Goal: Use online tool/utility: Utilize a website feature to perform a specific function

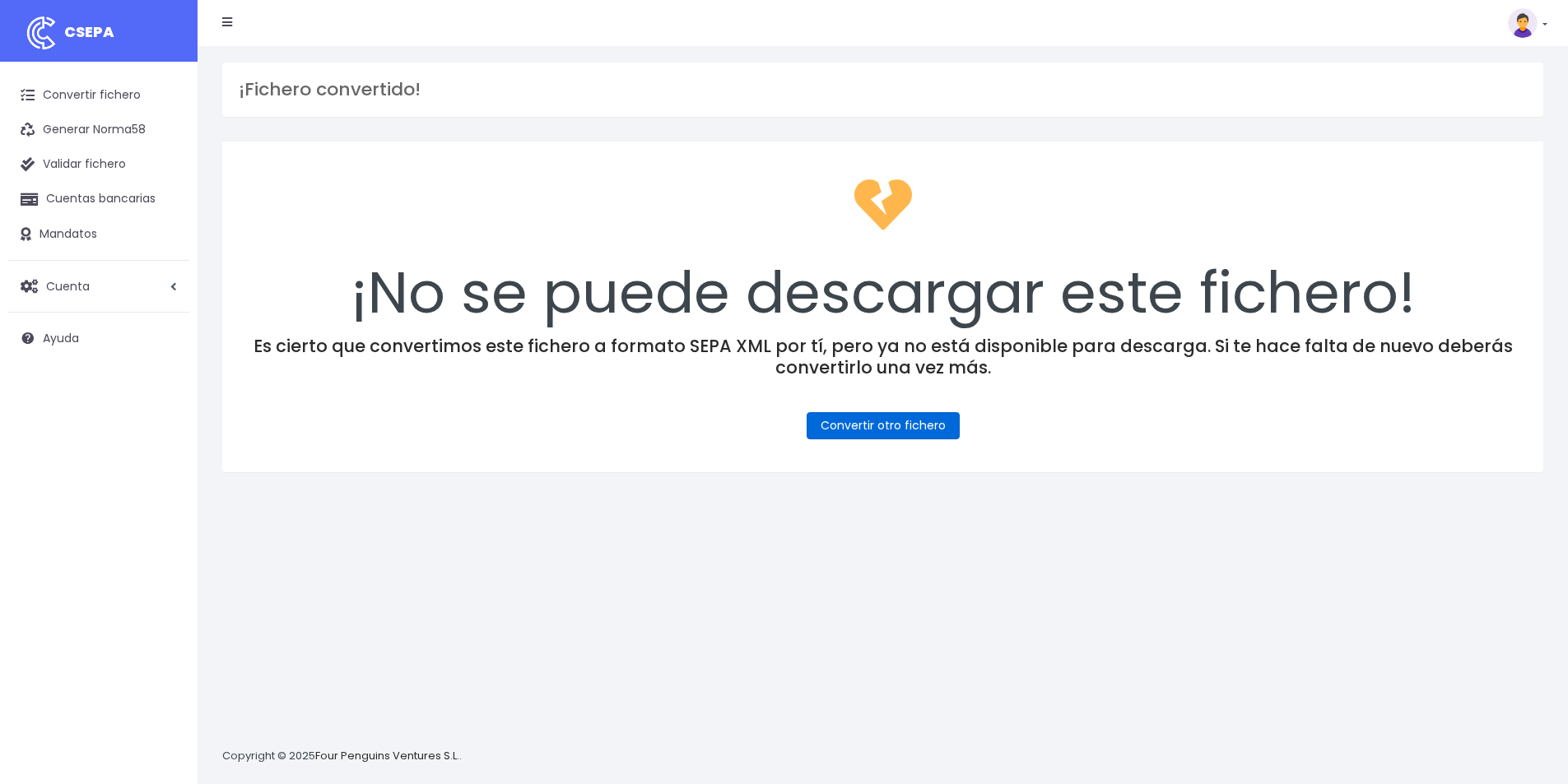
click at [878, 426] on link "Convertir otro fichero" at bounding box center [882, 425] width 153 height 27
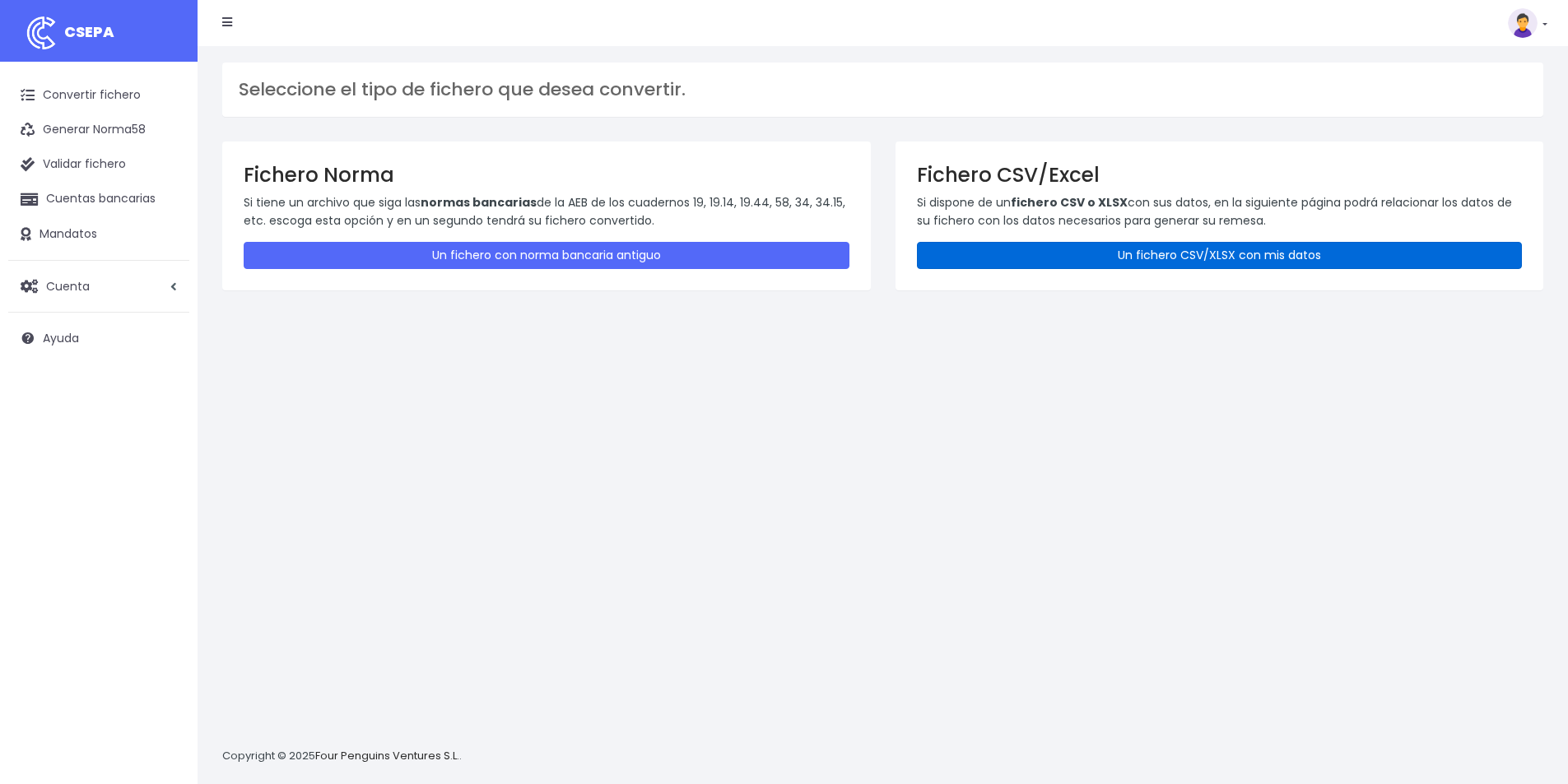
click at [1207, 251] on link "Un fichero CSV/XLSX con mis datos" at bounding box center [1219, 254] width 606 height 27
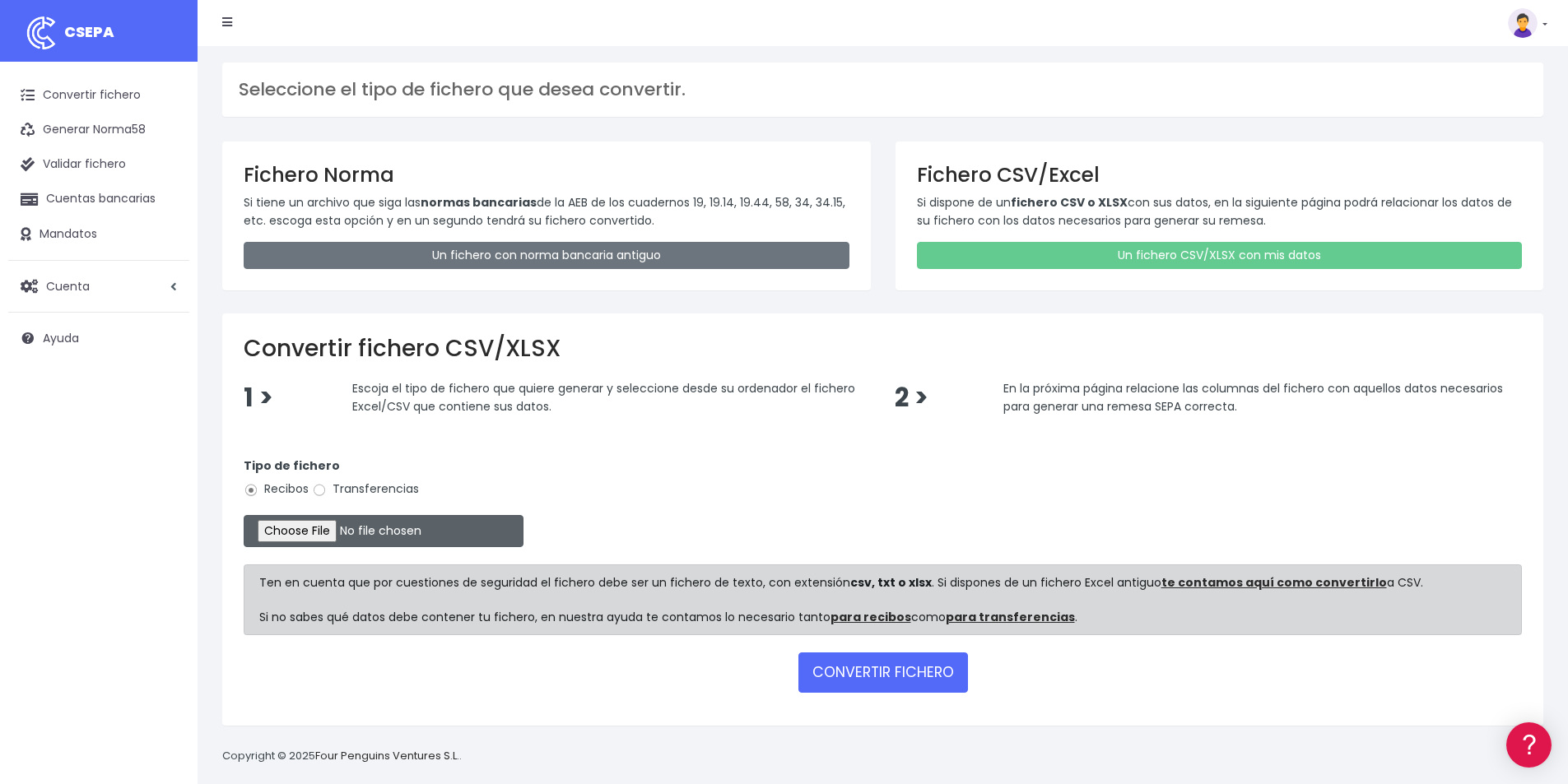
click at [337, 533] on input "file" at bounding box center [383, 531] width 279 height 32
type input "C:\fakepath\COBROS 22-09-25.xlsx"
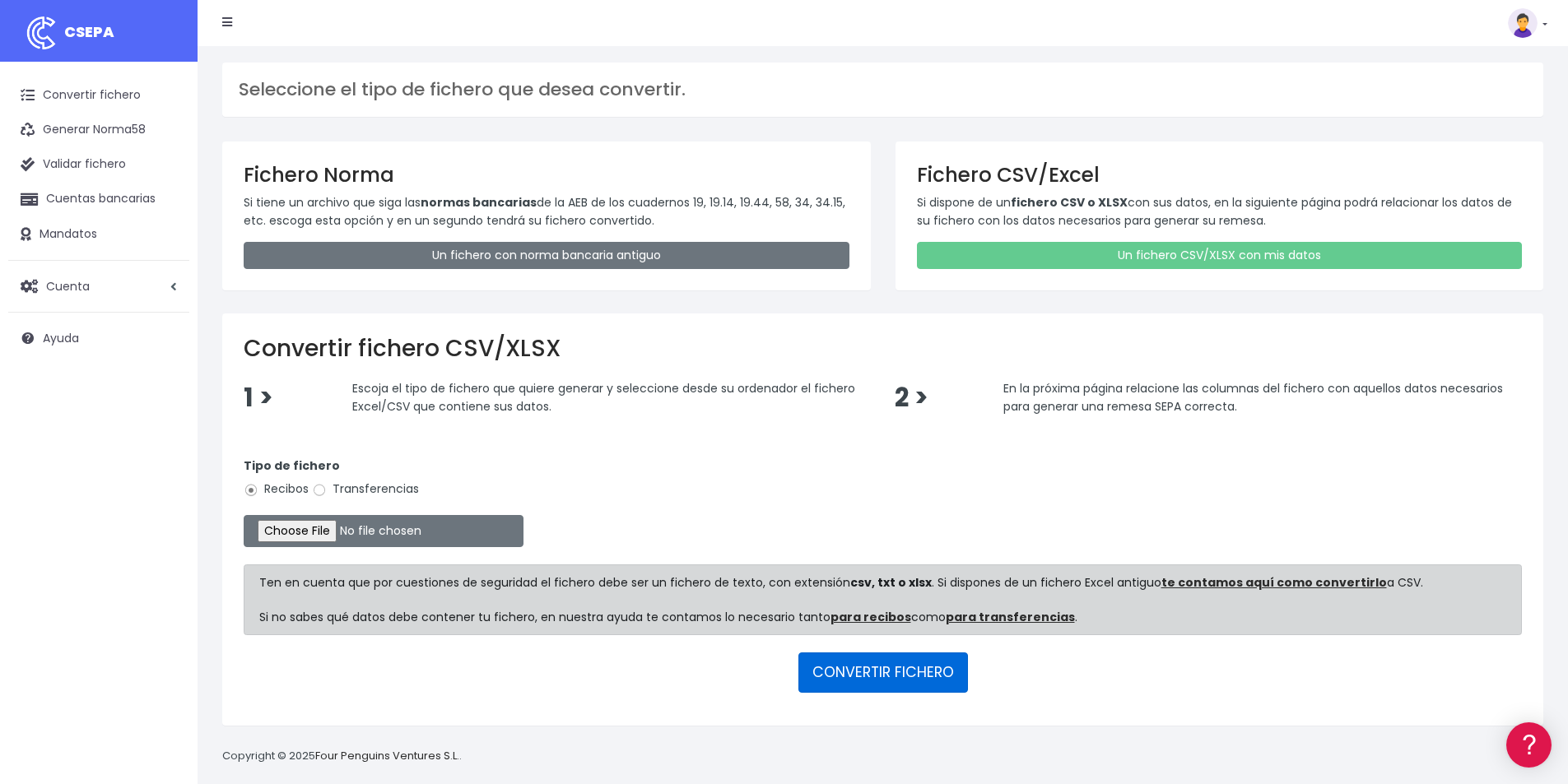
click at [864, 671] on button "CONVERTIR FICHERO" at bounding box center [883, 672] width 170 height 40
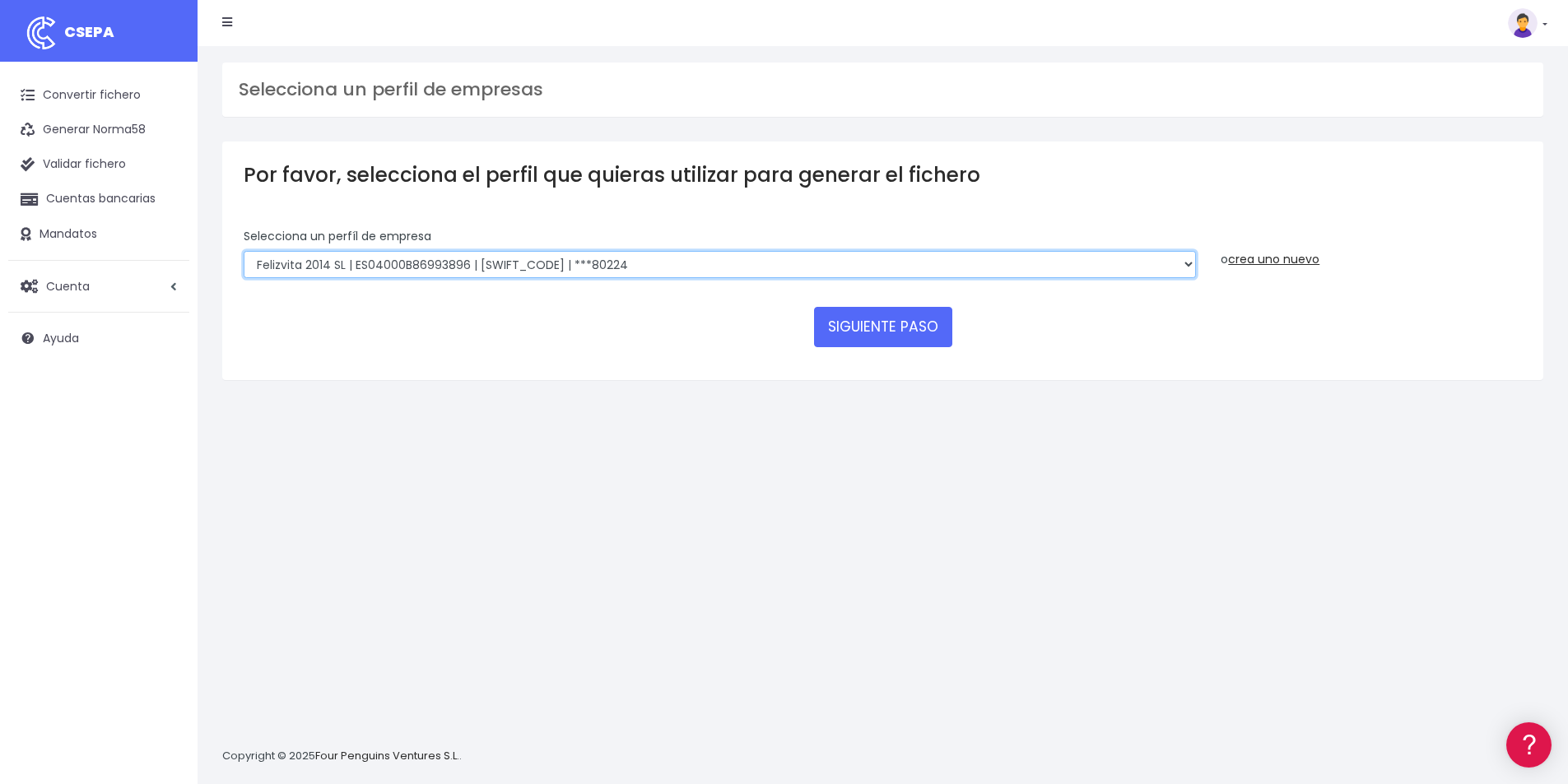
click at [674, 261] on select "Felizvita 2014 SL | ES04000B86993896 | CAIXESBBXXX | ***80224 CUIDA CARE MARKET…" at bounding box center [720, 264] width 952 height 28
select select "1688"
click at [244, 250] on select "Felizvita 2014 SL | ES04000B86993896 | CAIXESBBXXX | ***80224 CUIDA CARE MARKET…" at bounding box center [720, 264] width 952 height 28
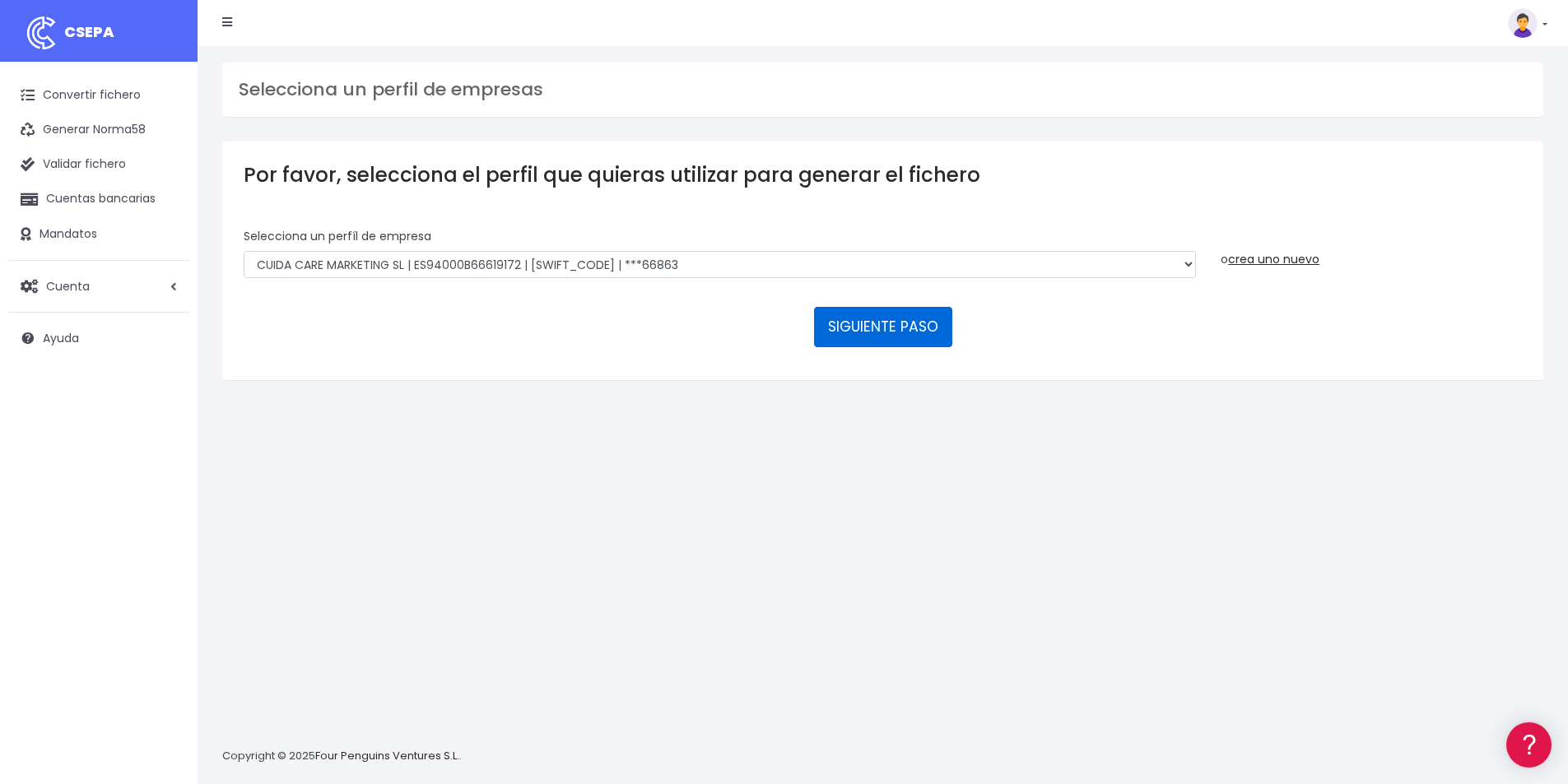
click at [891, 330] on button "SIGUIENTE PASO" at bounding box center [882, 327] width 139 height 40
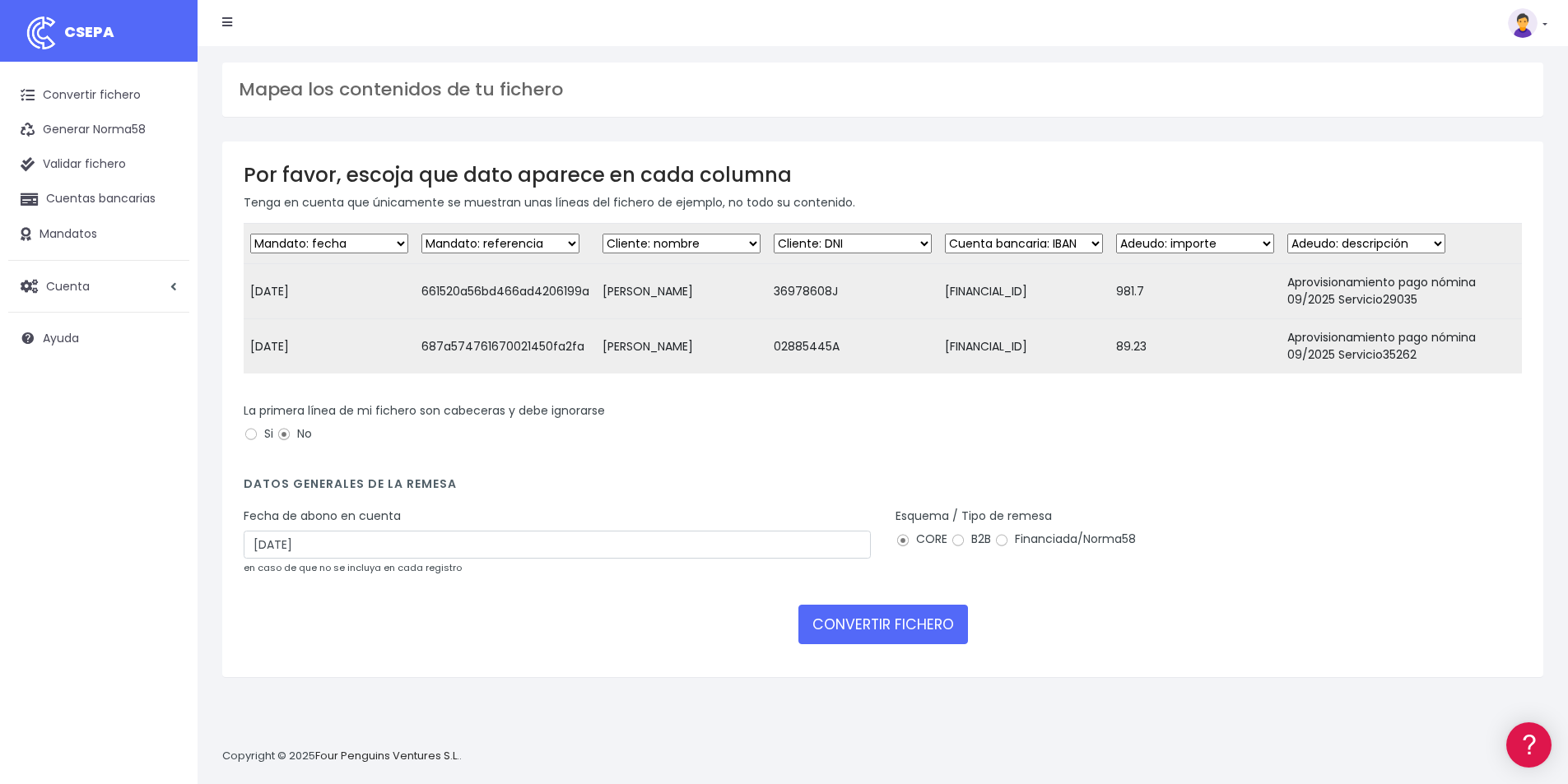
scroll to position [16, 0]
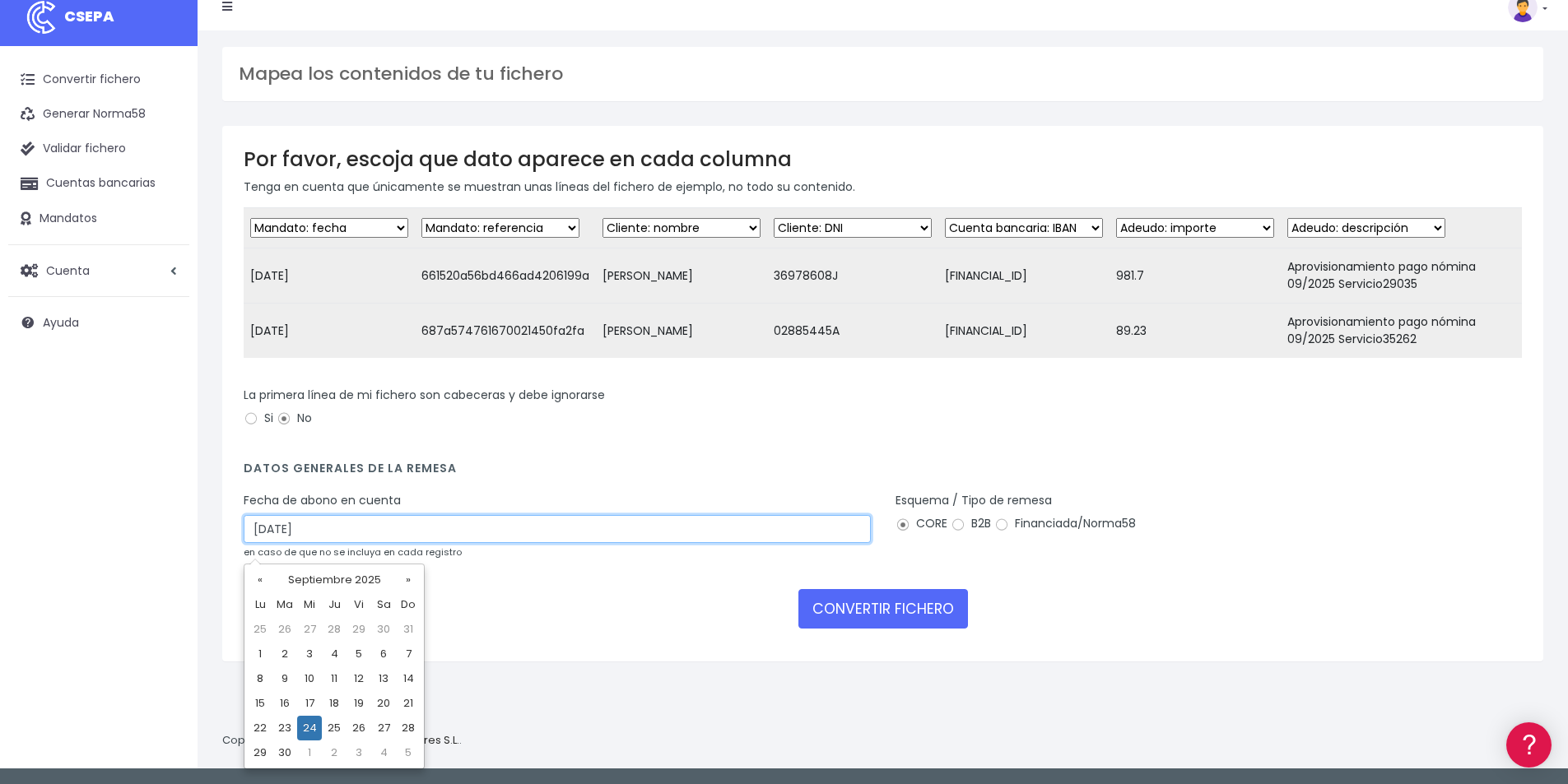
click at [339, 539] on input "[DATE]" at bounding box center [557, 529] width 627 height 28
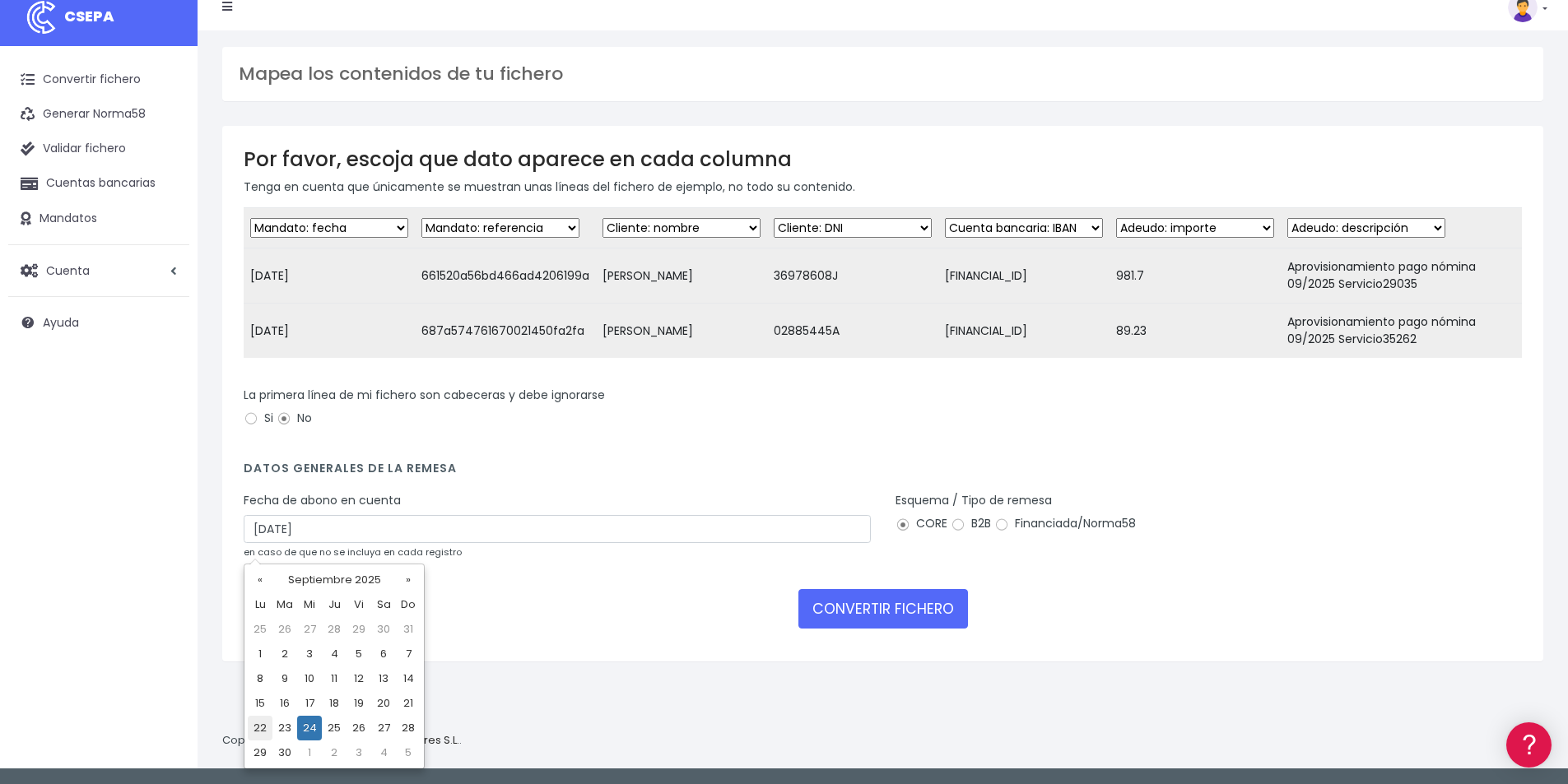
click at [262, 727] on td "22" at bounding box center [260, 727] width 25 height 25
type input "22/09/2025"
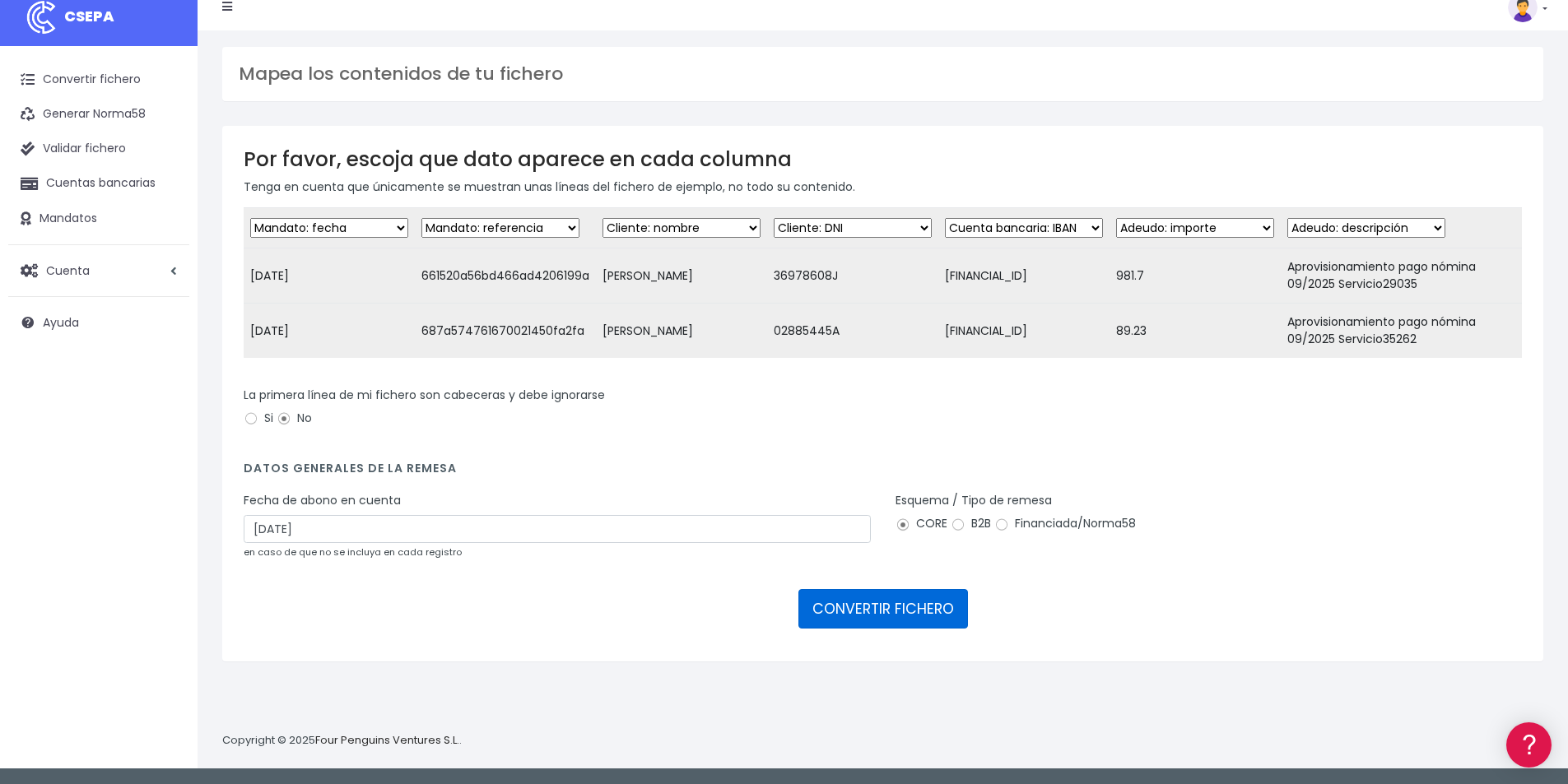
click at [873, 617] on button "CONVERTIR FICHERO" at bounding box center [883, 608] width 170 height 40
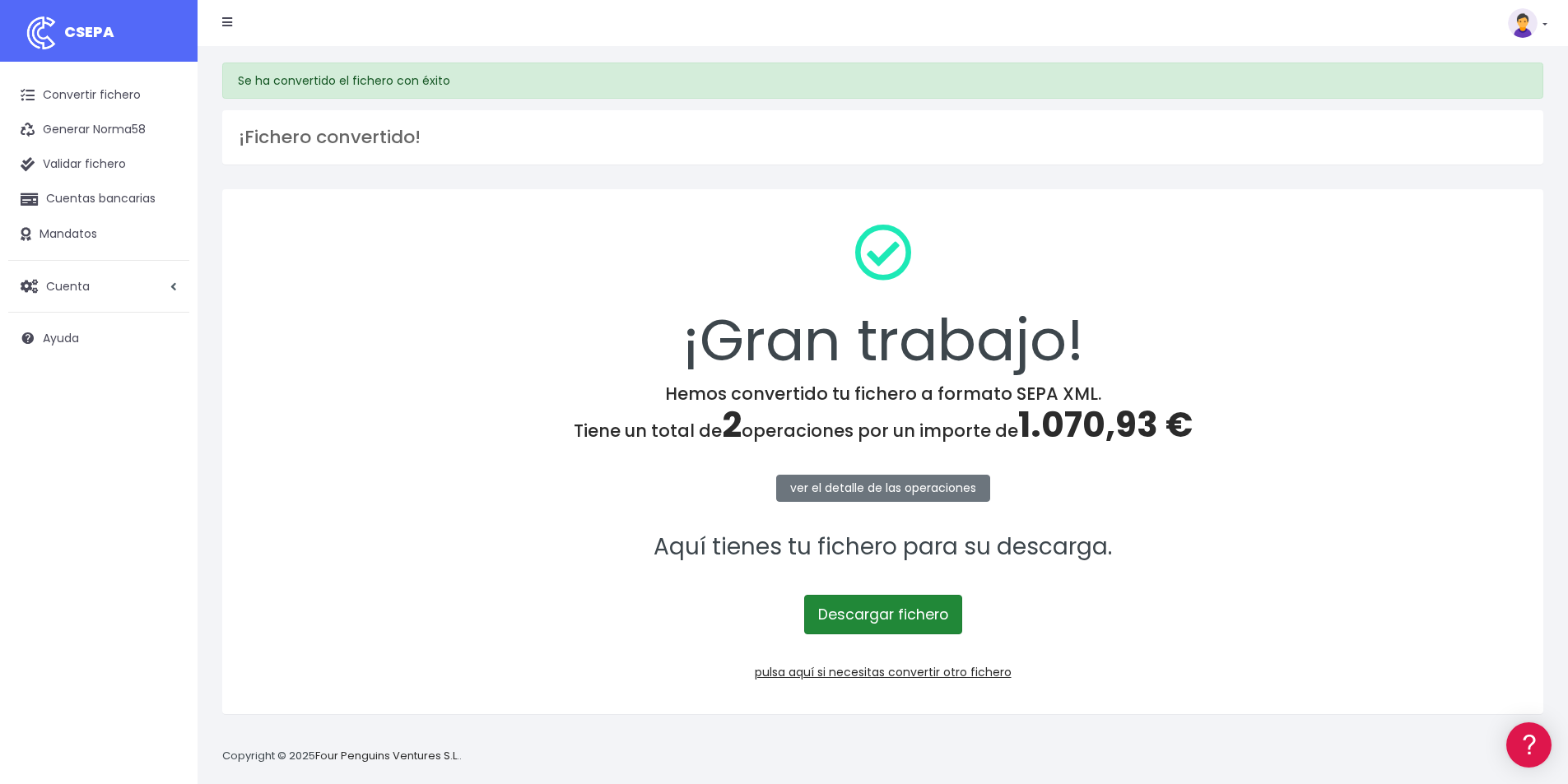
click at [884, 609] on link "Descargar fichero" at bounding box center [882, 614] width 158 height 40
click at [1069, 433] on span "1.070,93 €" at bounding box center [1105, 425] width 175 height 49
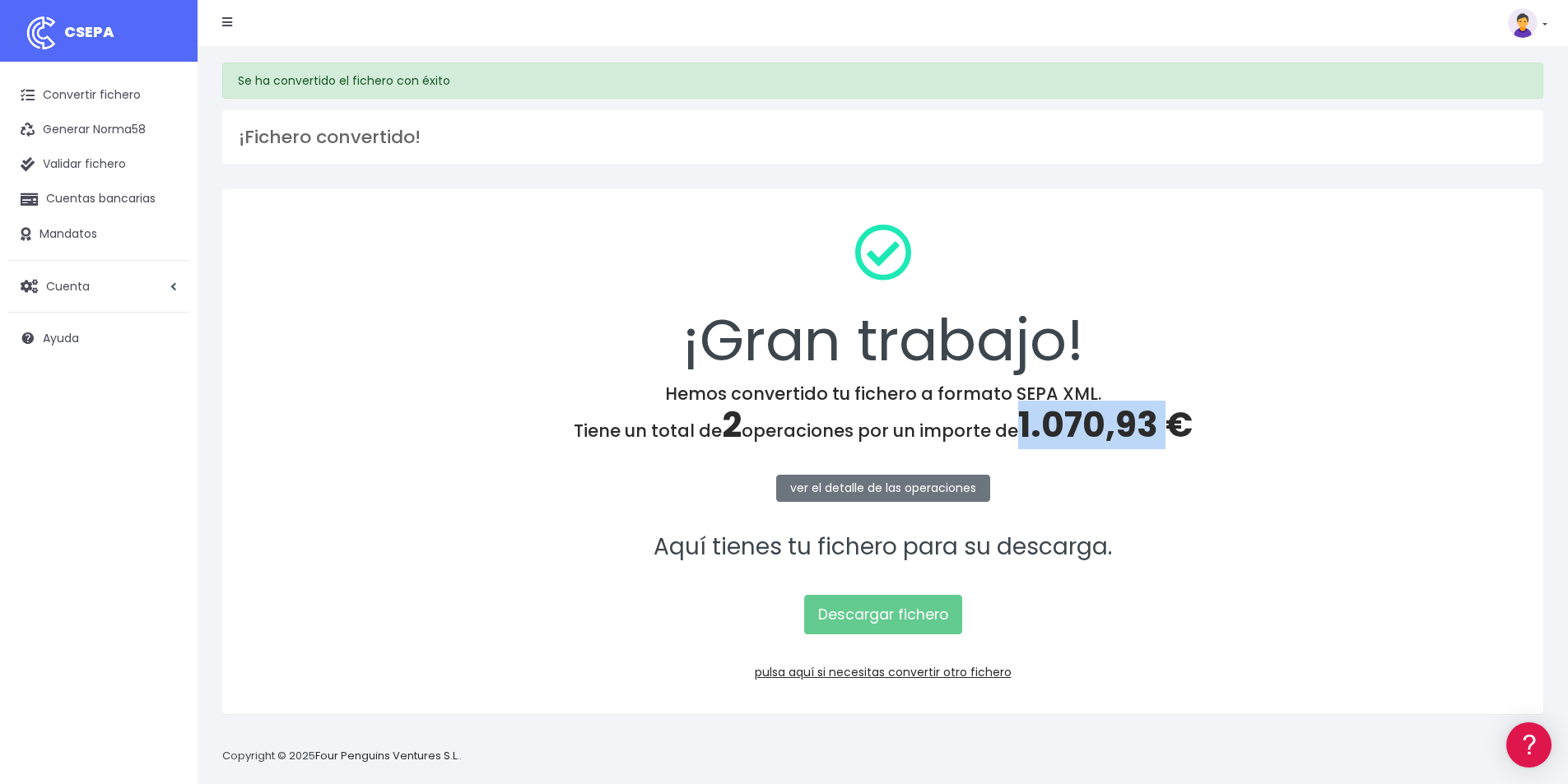
click at [1069, 433] on span "1.070,93 €" at bounding box center [1105, 425] width 175 height 49
copy span "1.070,93"
click at [984, 668] on link "pulsa aquí si necesitas convertir otro fichero" at bounding box center [882, 671] width 257 height 16
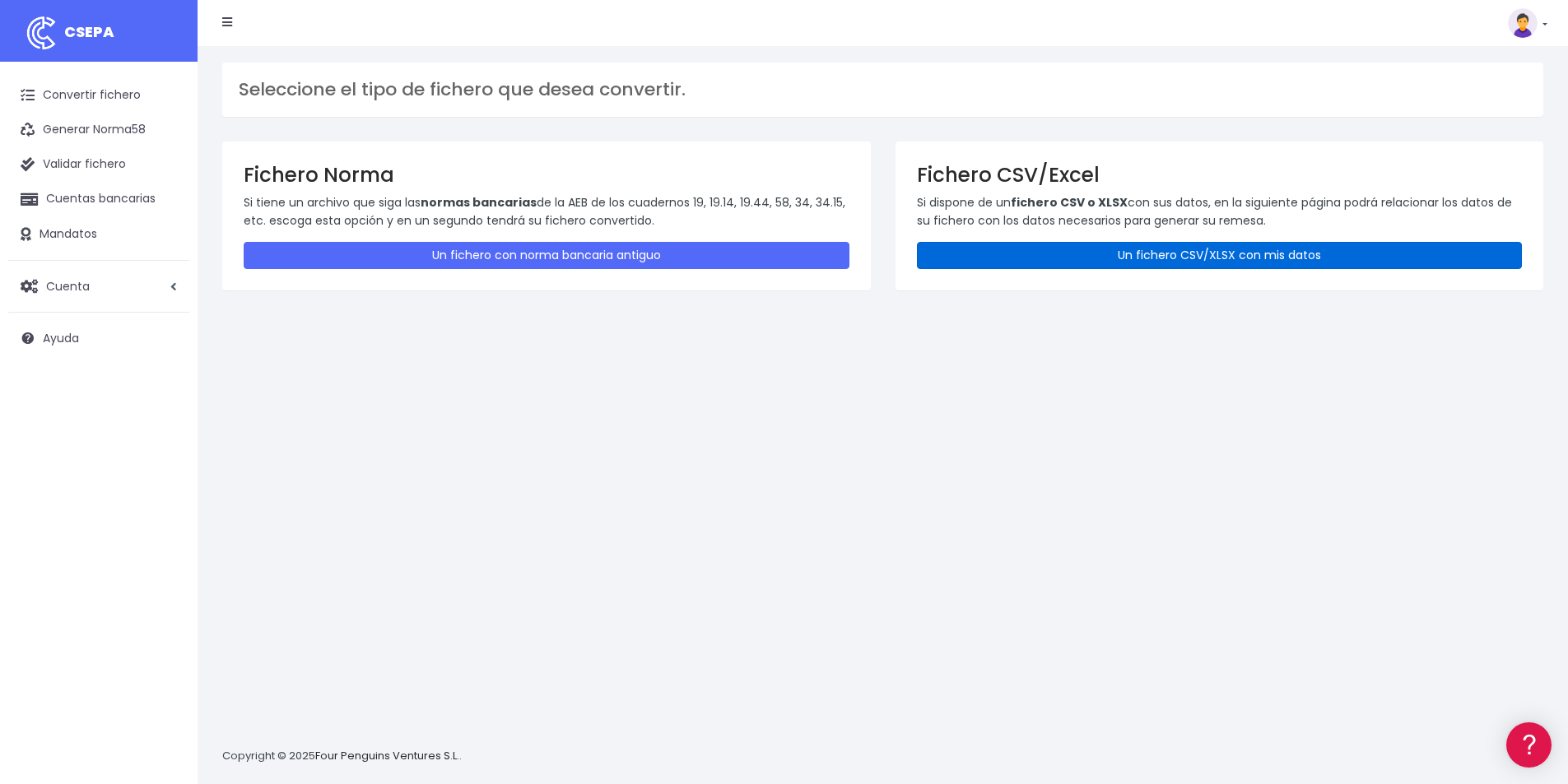
click at [1082, 253] on link "Un fichero CSV/XLSX con mis datos" at bounding box center [1219, 254] width 606 height 27
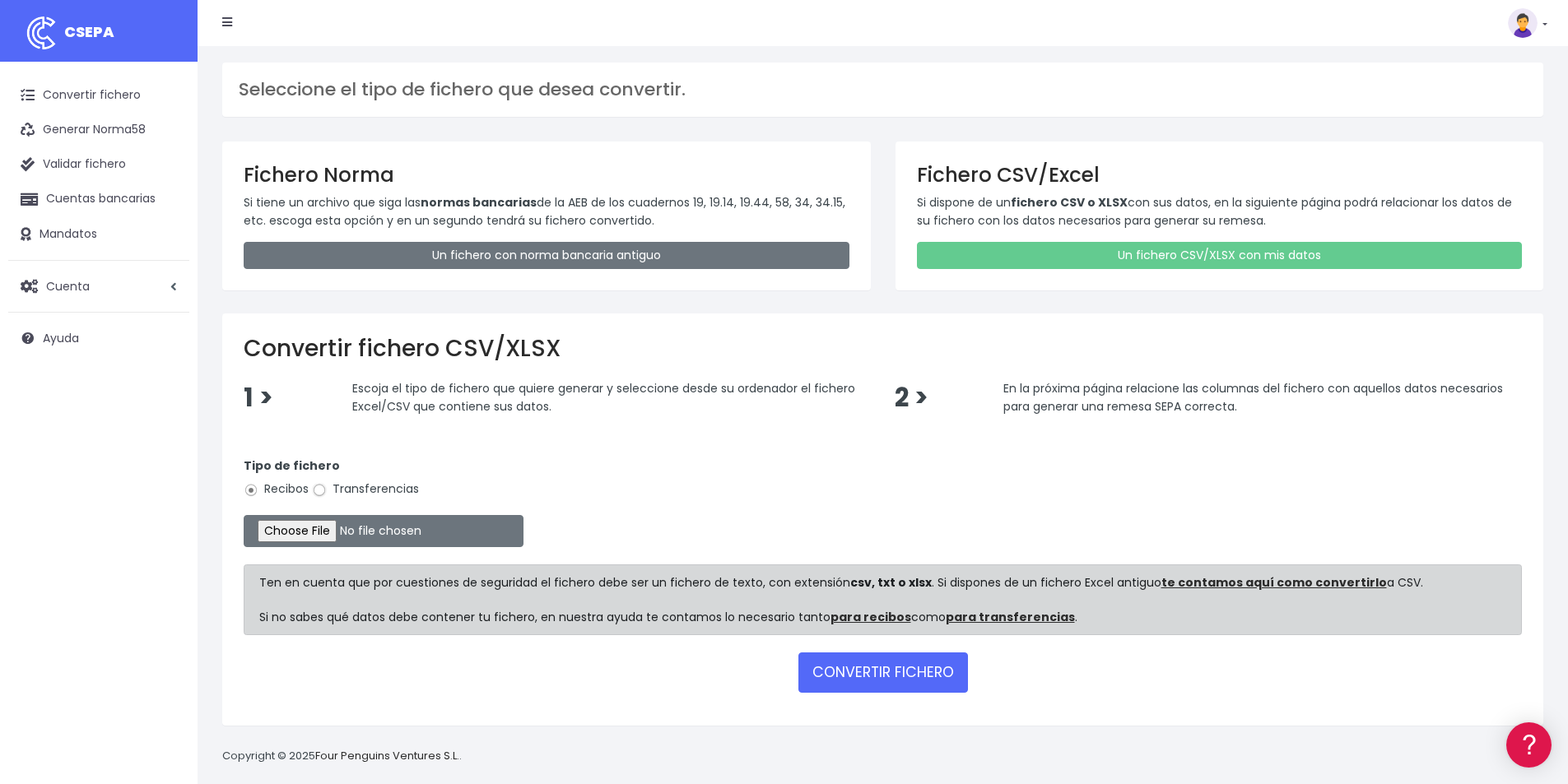
click at [320, 490] on input "Transferencias" at bounding box center [318, 490] width 15 height 15
radio input "true"
click at [358, 537] on input "file" at bounding box center [383, 531] width 279 height 32
type input "C:\fakepath\PAGOS 22-09-25.xlsx"
click at [862, 671] on button "CONVERTIR FICHERO" at bounding box center [883, 672] width 170 height 40
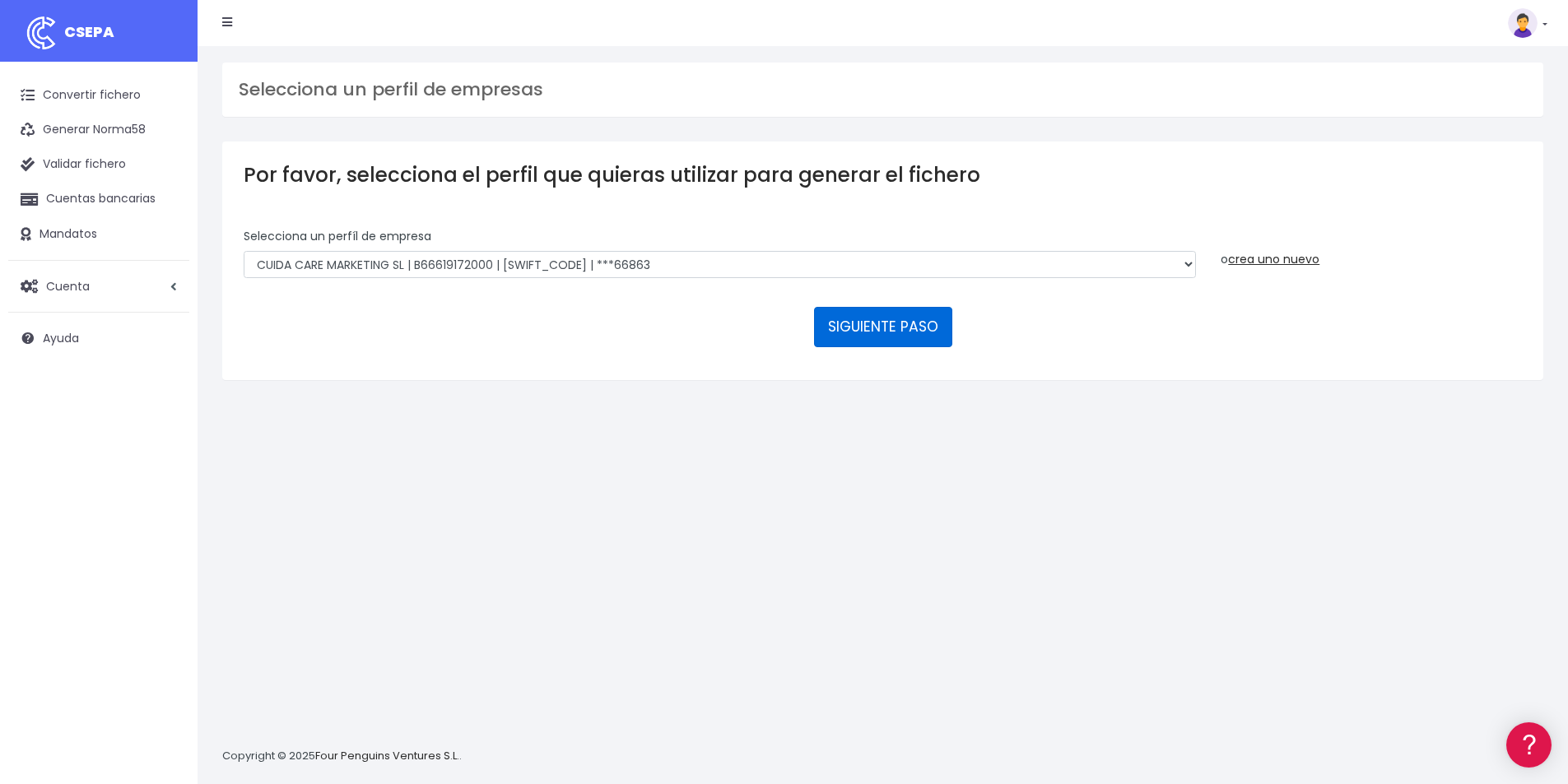
click at [867, 334] on button "SIGUIENTE PASO" at bounding box center [882, 327] width 139 height 40
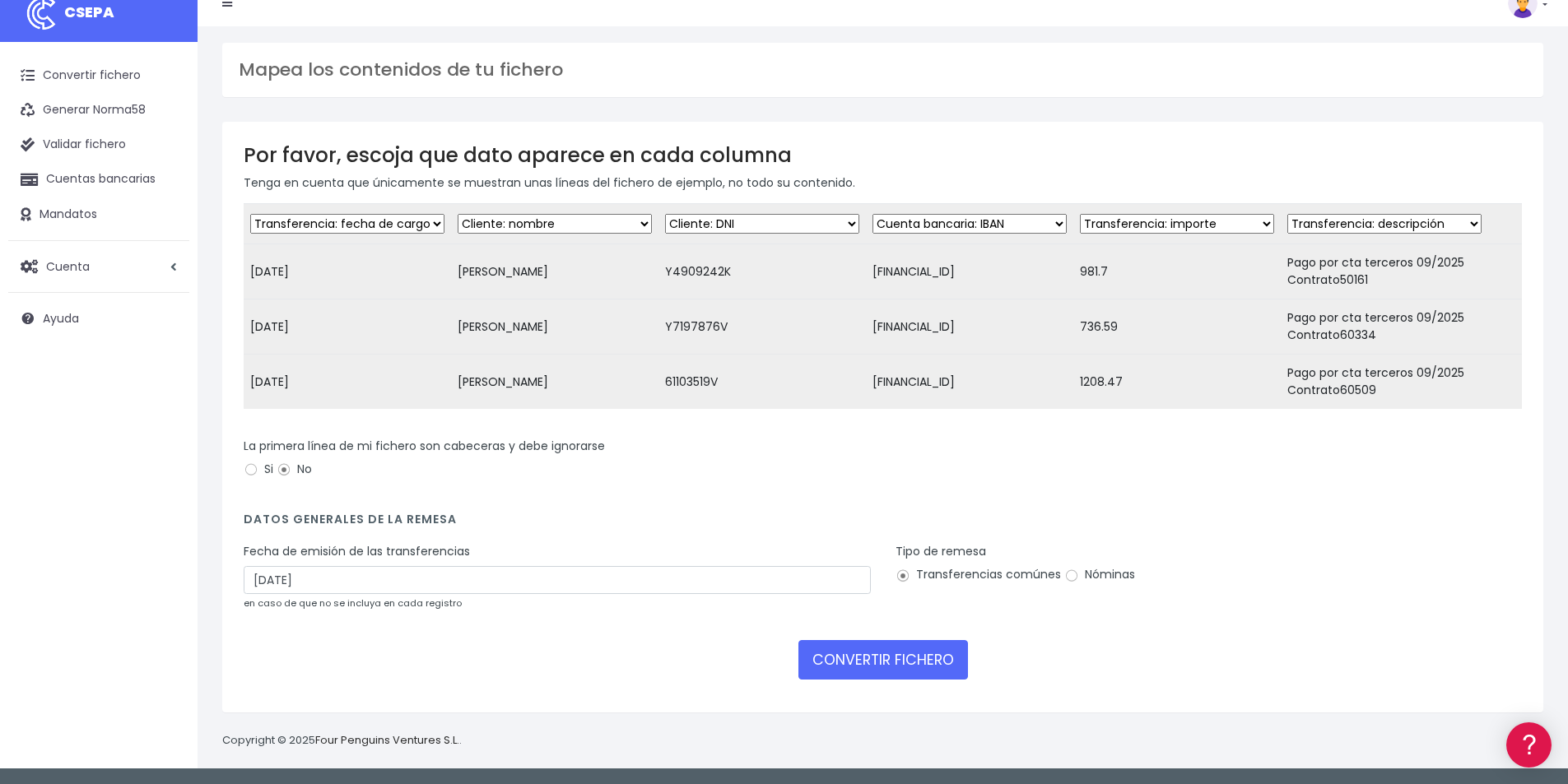
scroll to position [32, 0]
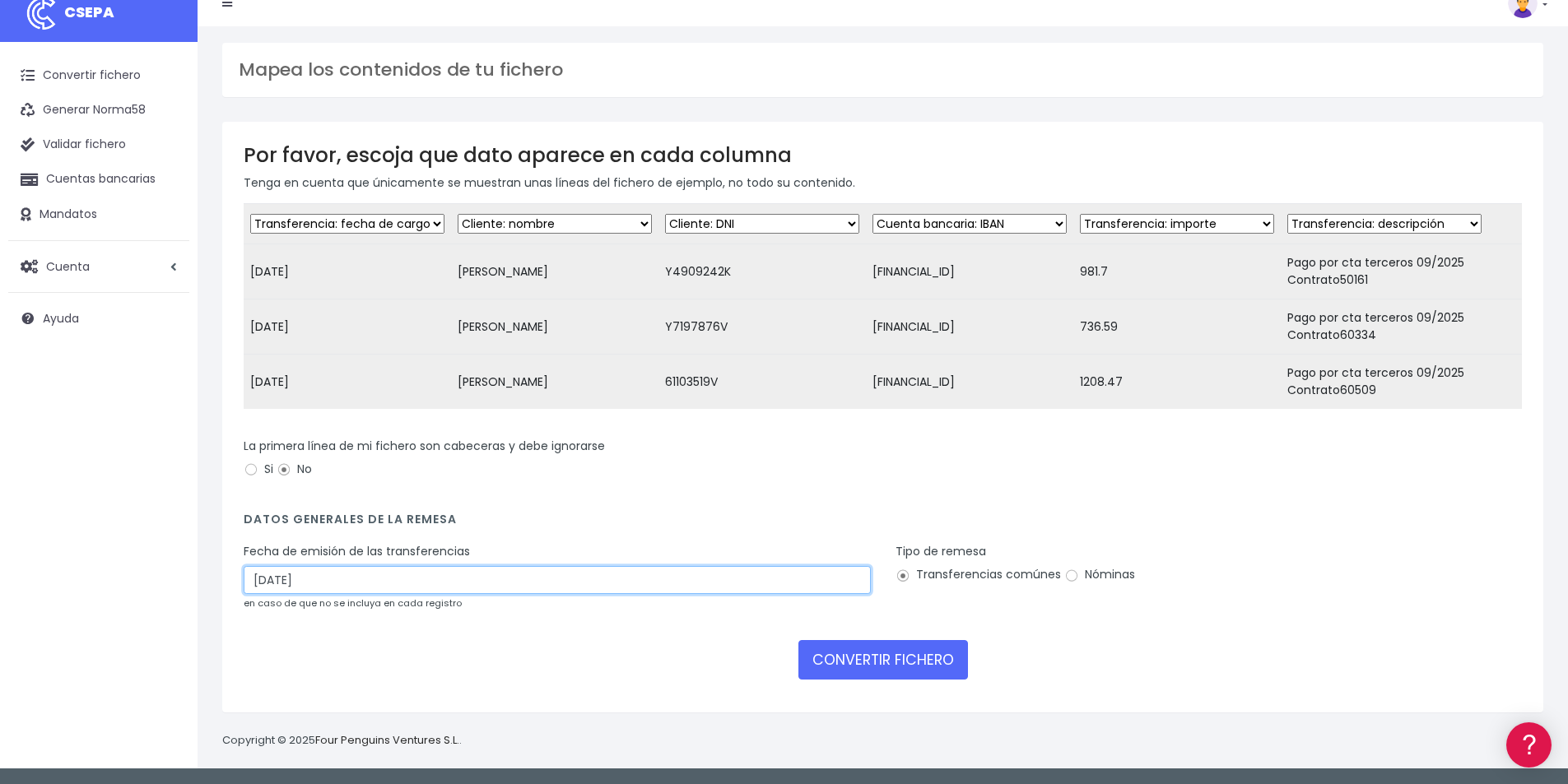
click at [304, 574] on input "24/09/2025" at bounding box center [557, 580] width 627 height 28
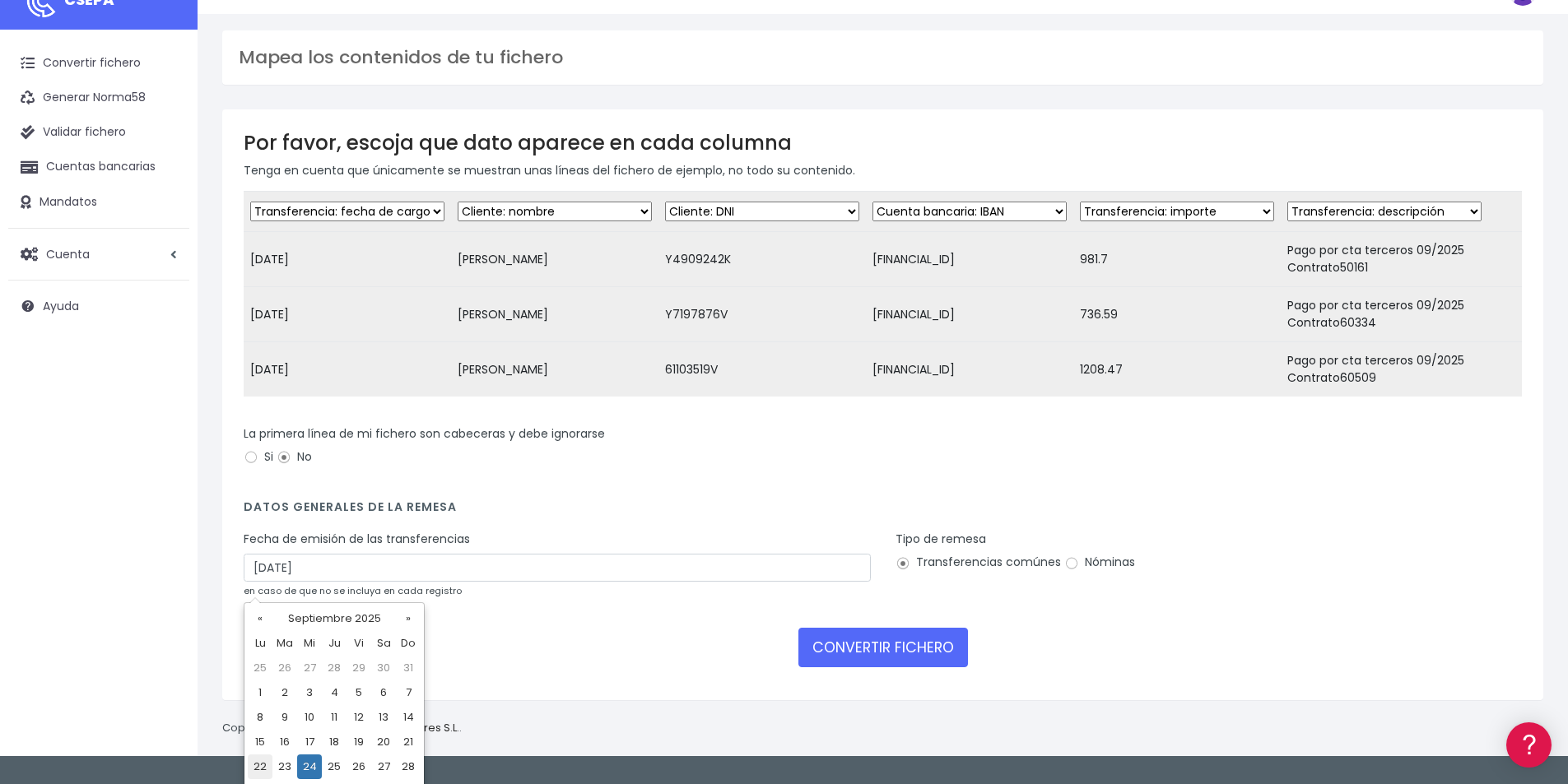
click at [259, 766] on td "22" at bounding box center [260, 766] width 25 height 25
type input "[DATE]"
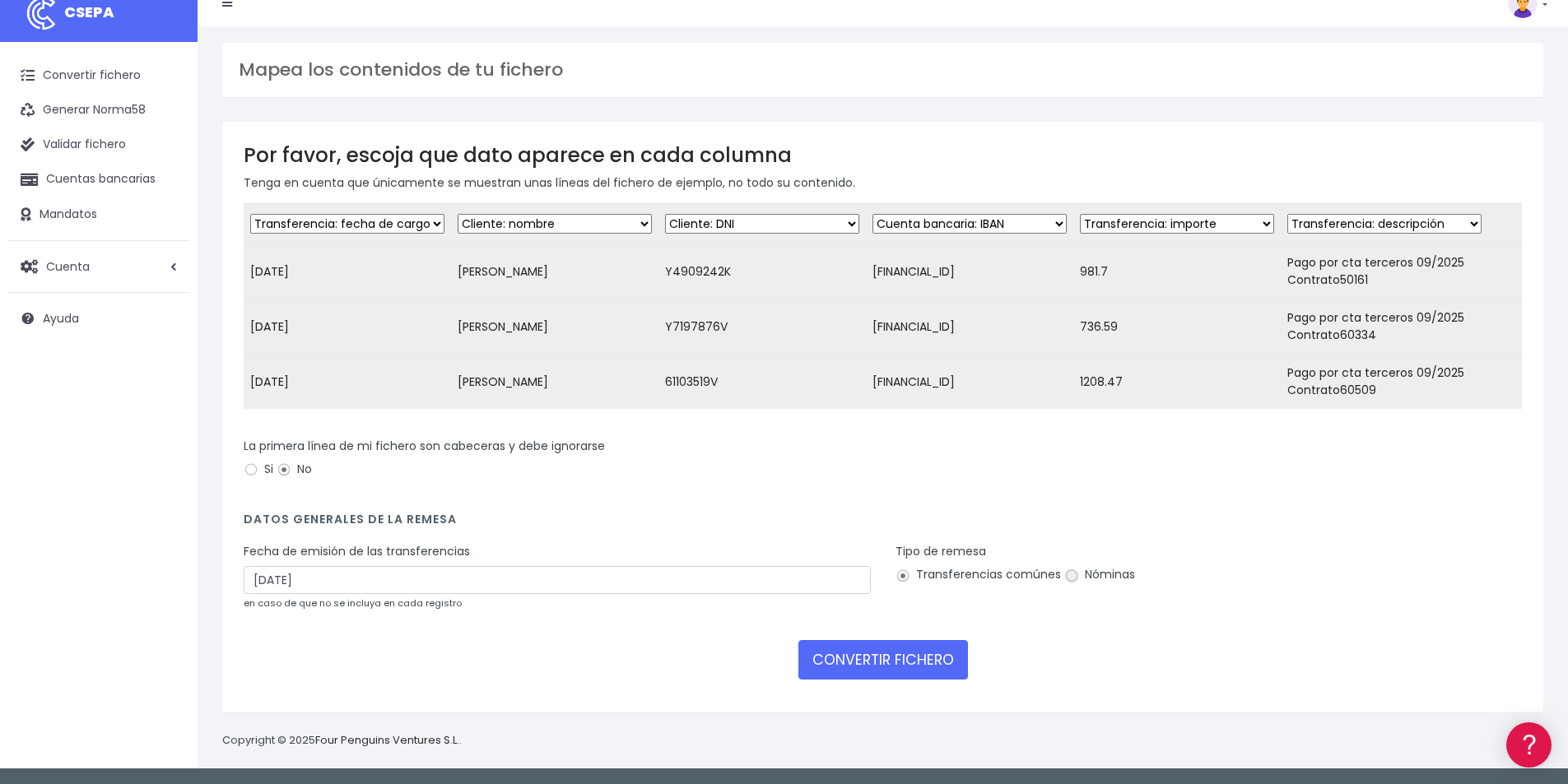
click at [1069, 575] on input "Nóminas" at bounding box center [1071, 576] width 15 height 15
radio input "true"
click at [868, 656] on button "CONVERTIR FICHERO" at bounding box center [883, 659] width 170 height 40
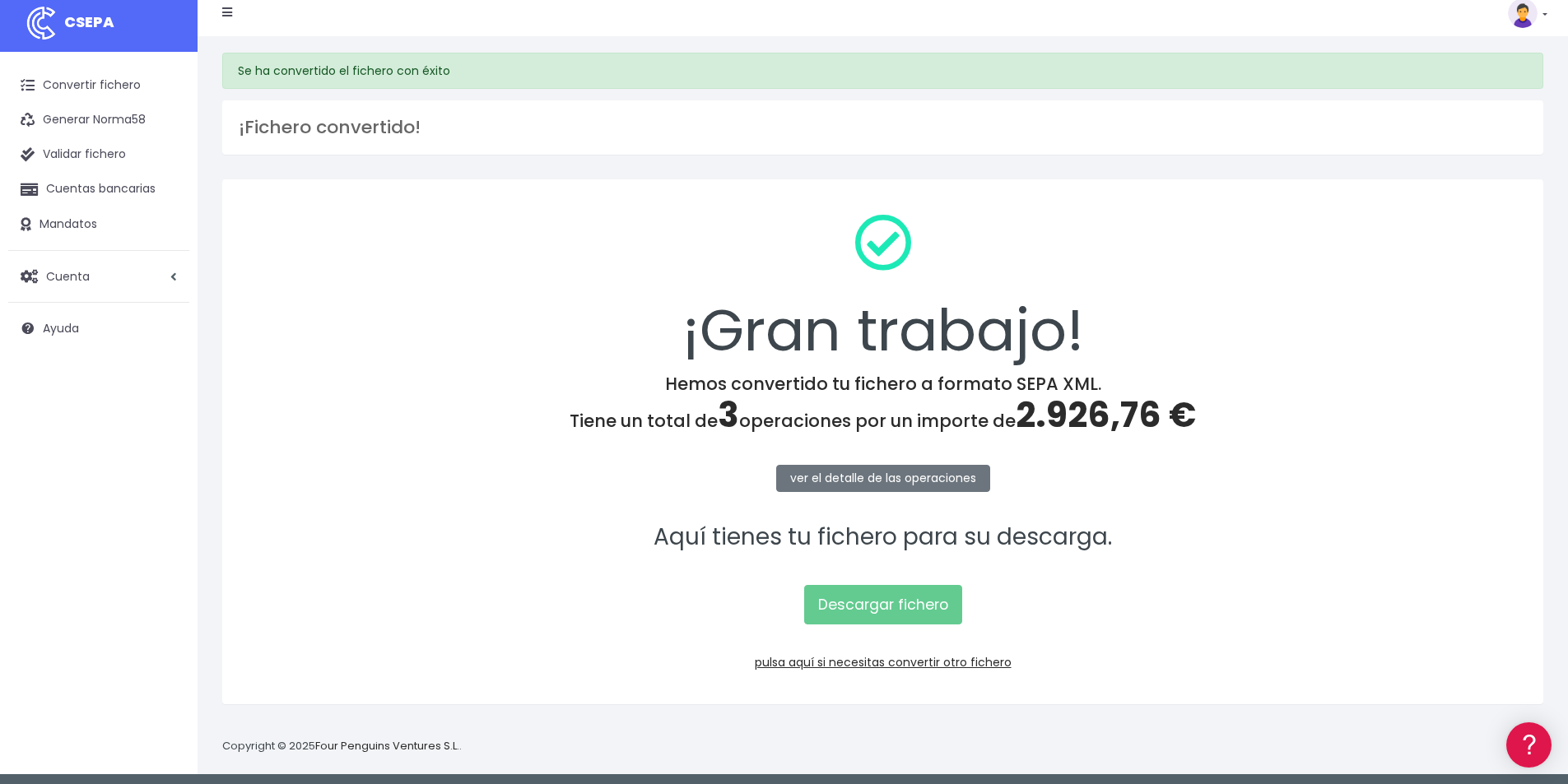
scroll to position [16, 0]
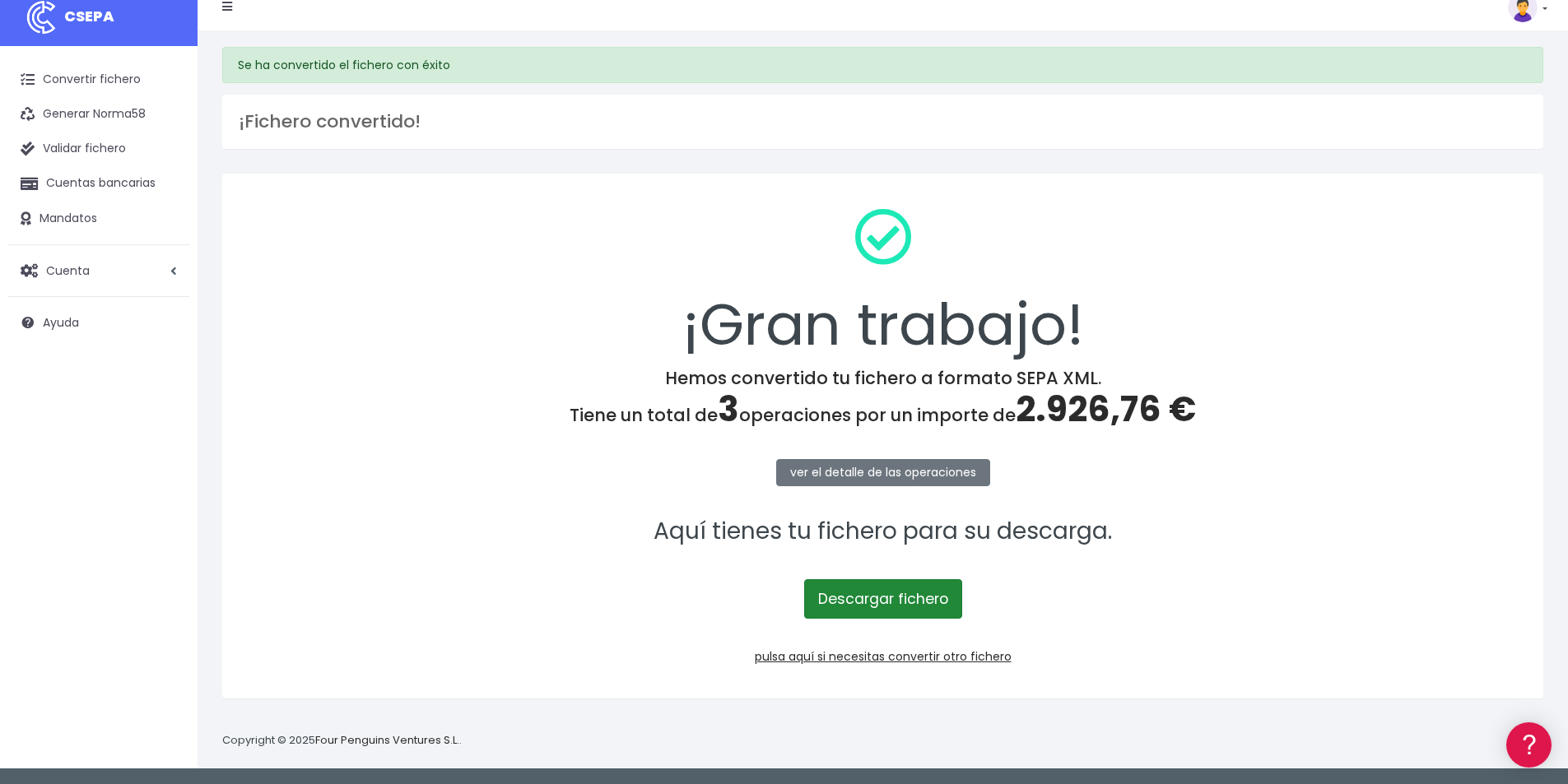
click at [886, 608] on link "Descargar fichero" at bounding box center [882, 598] width 158 height 40
click at [1092, 410] on span "2.926,76 €" at bounding box center [1105, 409] width 181 height 49
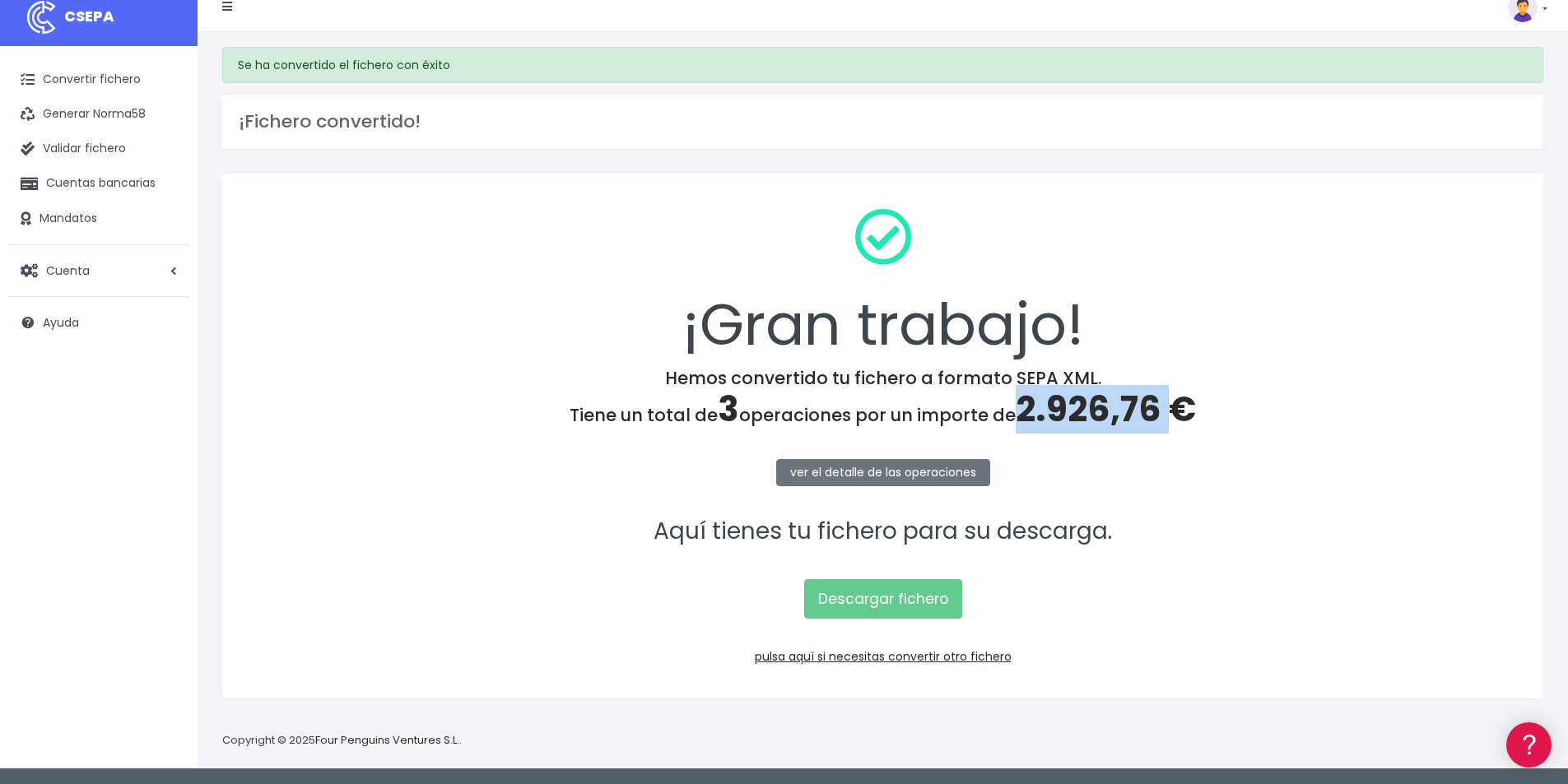
click at [1092, 410] on span "2.926,76 €" at bounding box center [1105, 409] width 181 height 49
copy span "2.926,76"
click at [968, 655] on link "pulsa aquí si necesitas convertir otro fichero" at bounding box center [882, 656] width 257 height 16
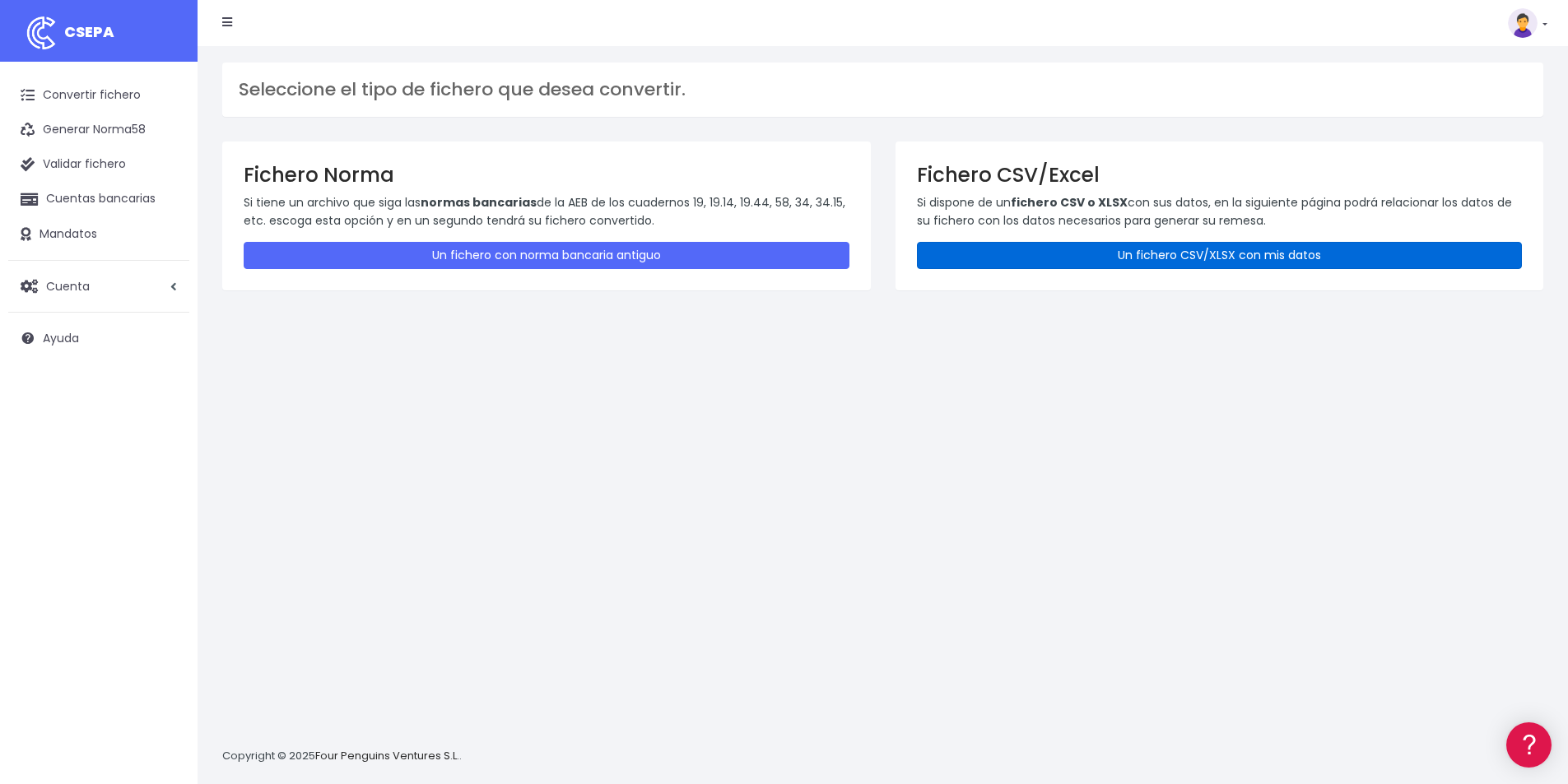
click at [1126, 257] on link "Un fichero CSV/XLSX con mis datos" at bounding box center [1219, 254] width 606 height 27
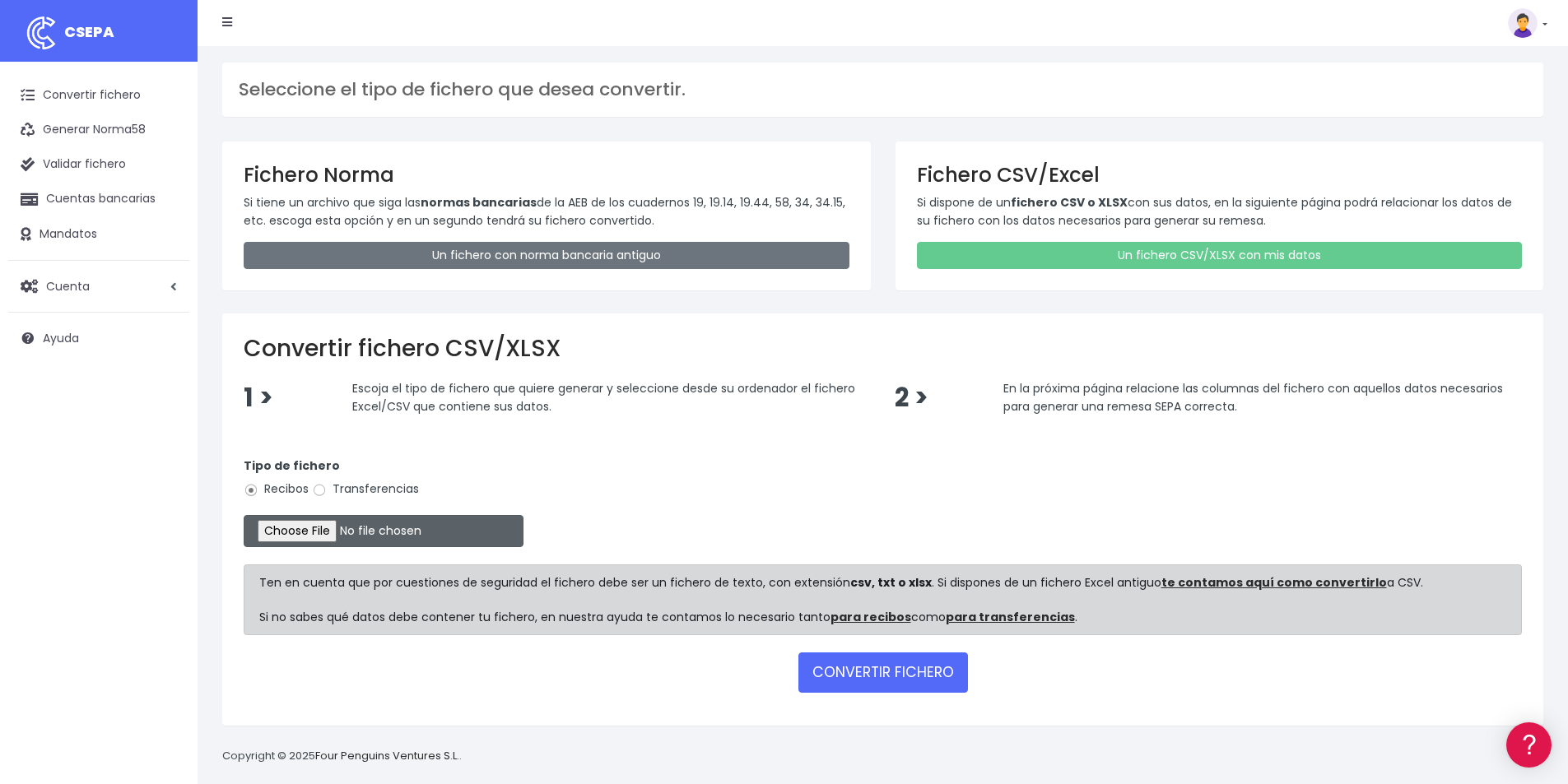
click at [371, 532] on input "file" at bounding box center [383, 531] width 279 height 32
type input "C:\fakepath\ALTES [DATE].xlsx"
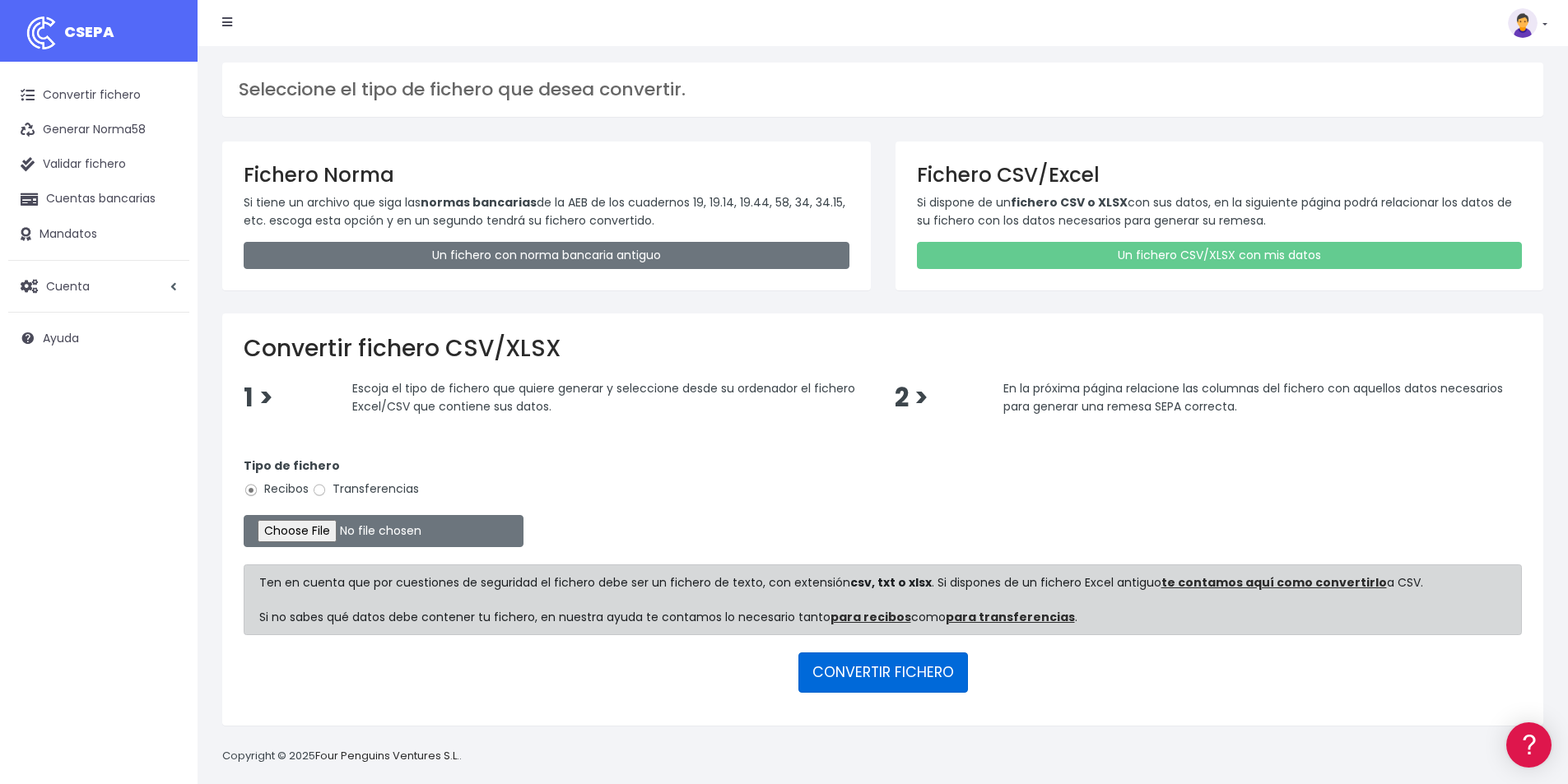
click at [879, 677] on button "CONVERTIR FICHERO" at bounding box center [883, 672] width 170 height 40
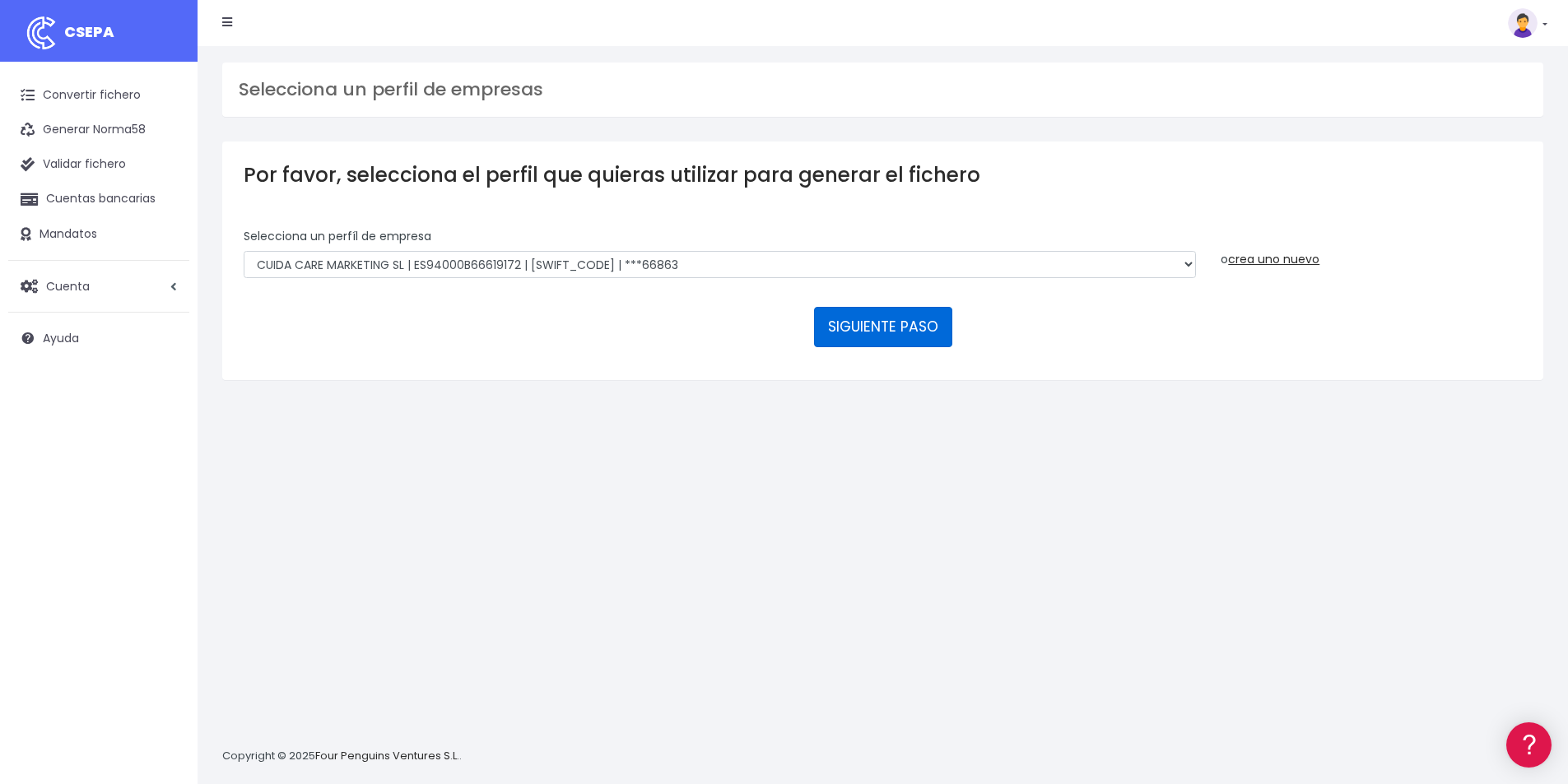
click at [880, 327] on button "SIGUIENTE PASO" at bounding box center [882, 327] width 139 height 40
click at [865, 328] on button "SIGUIENTE PASO" at bounding box center [882, 327] width 139 height 40
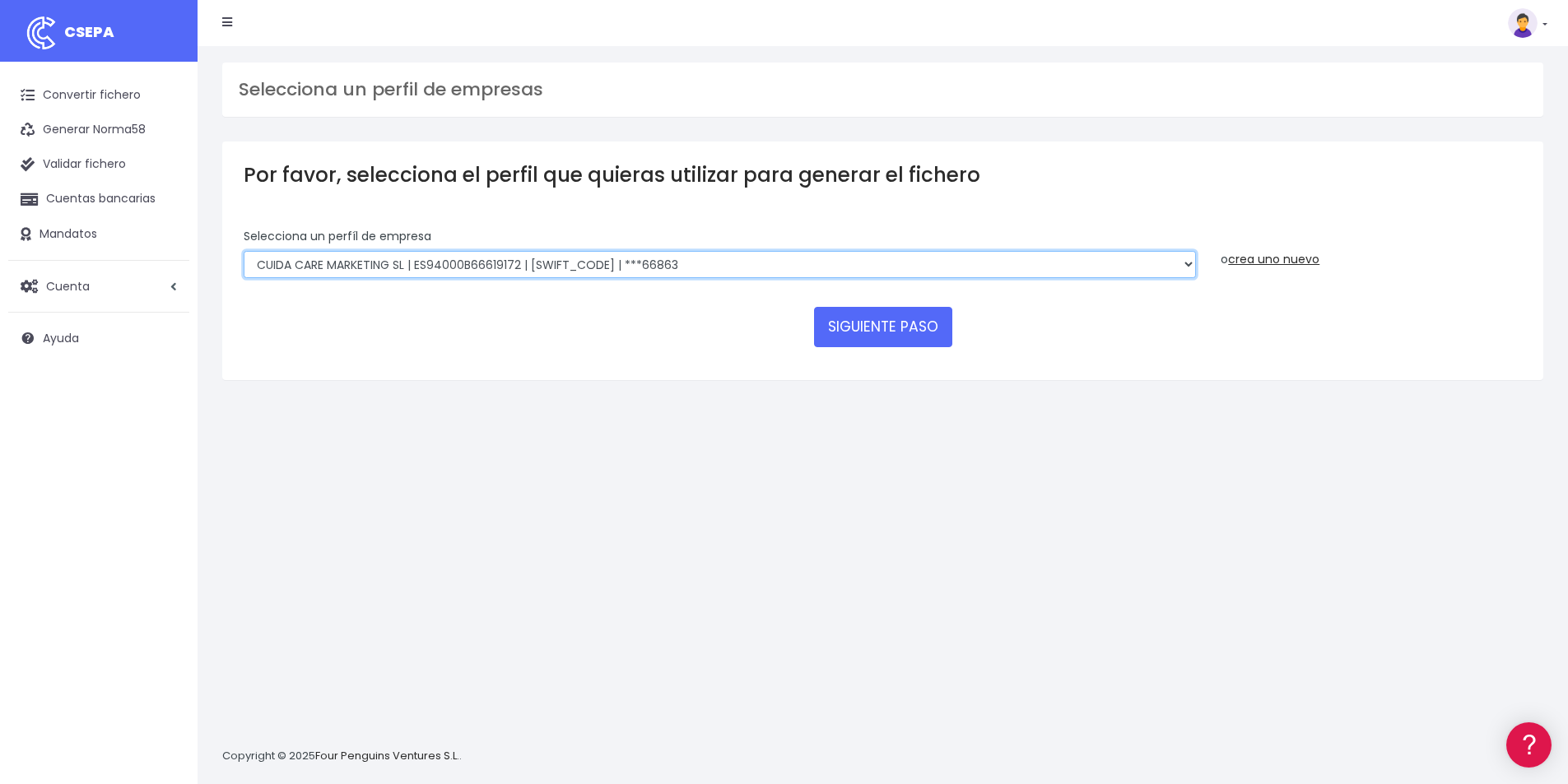
click at [711, 264] on select "Felizvita 2014 SL | ES04000B86993896 | CAIXESBBXXX | ***80224 CUIDA CARE MARKET…" at bounding box center [720, 264] width 952 height 28
click at [244, 250] on select "Felizvita 2014 SL | ES04000B86993896 | CAIXESBBXXX | ***80224 CUIDA CARE MARKET…" at bounding box center [720, 264] width 952 height 28
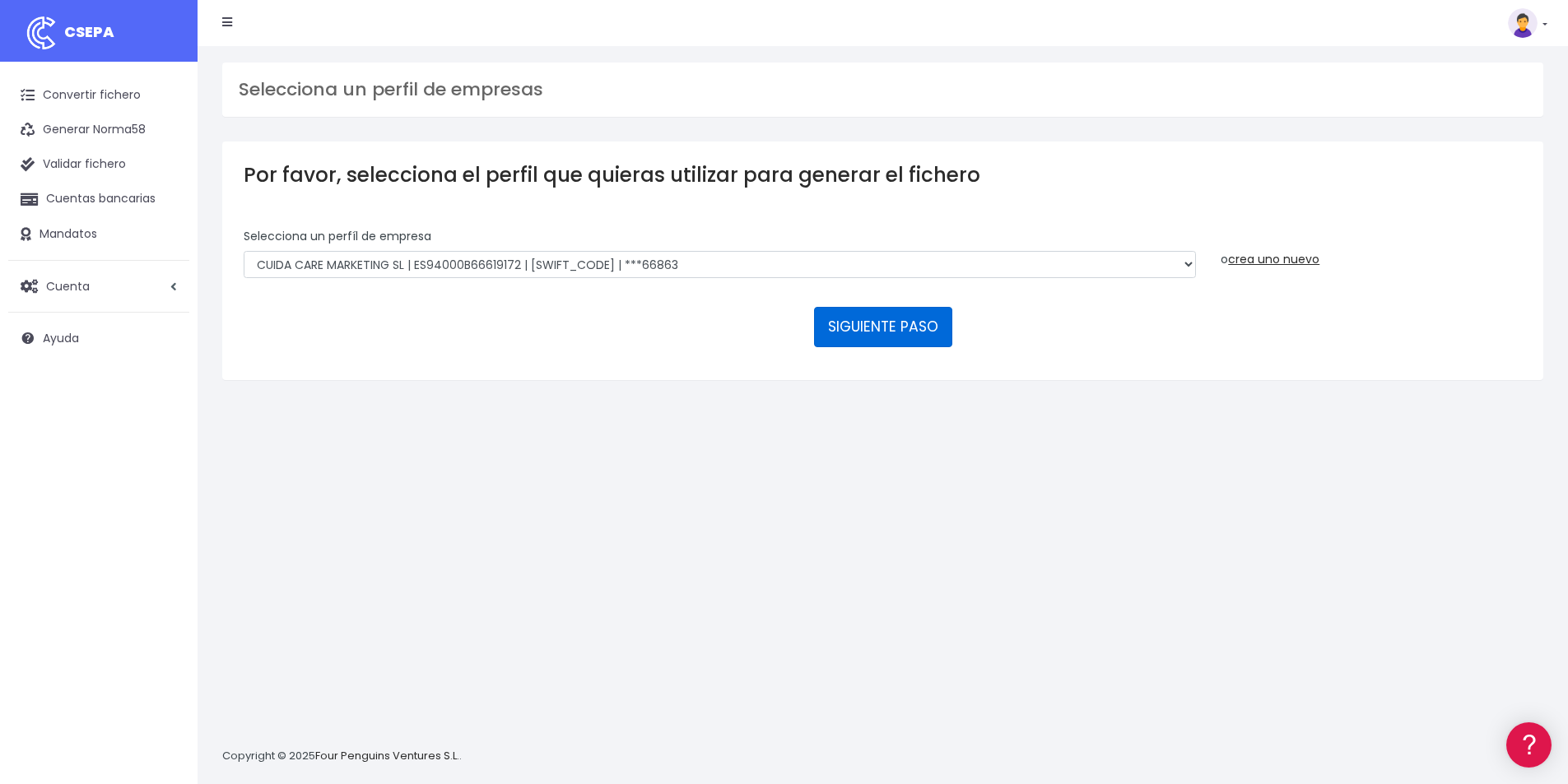
click at [898, 334] on button "SIGUIENTE PASO" at bounding box center [882, 327] width 139 height 40
click at [877, 325] on button "SIGUIENTE PASO" at bounding box center [882, 327] width 139 height 40
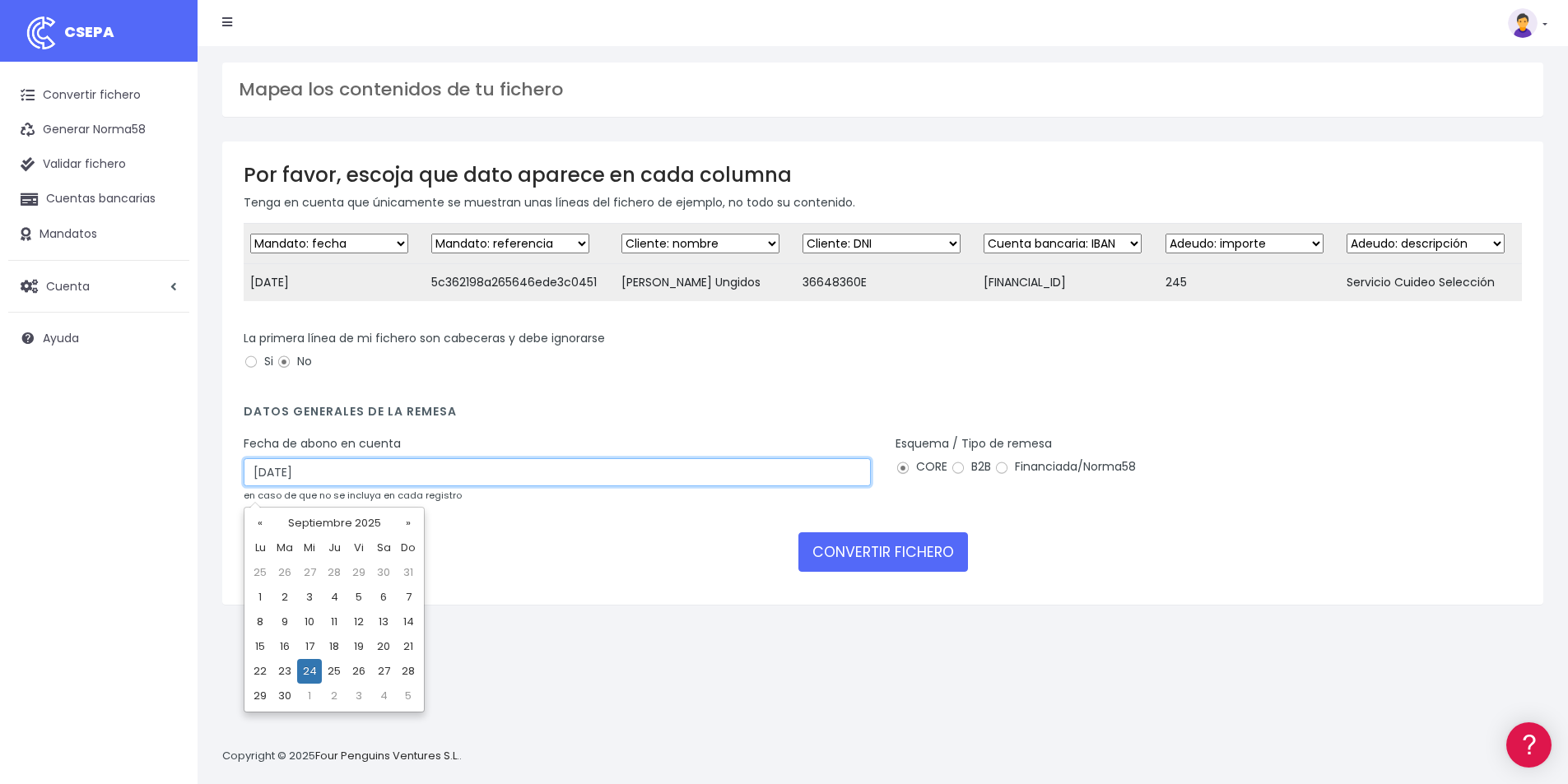
click at [281, 482] on input "[DATE]" at bounding box center [557, 472] width 627 height 28
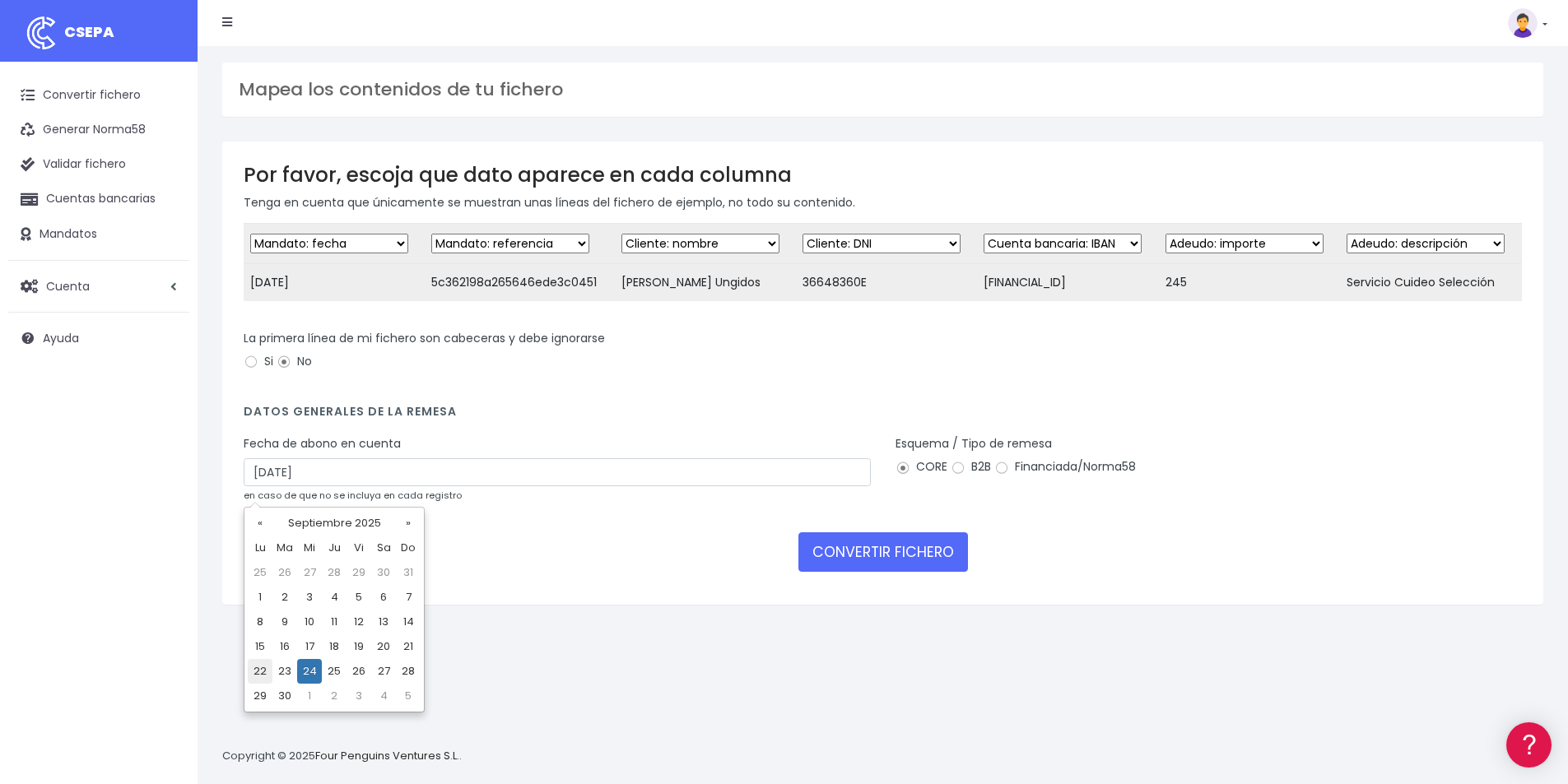
click at [264, 673] on td "22" at bounding box center [260, 670] width 25 height 25
type input "[DATE]"
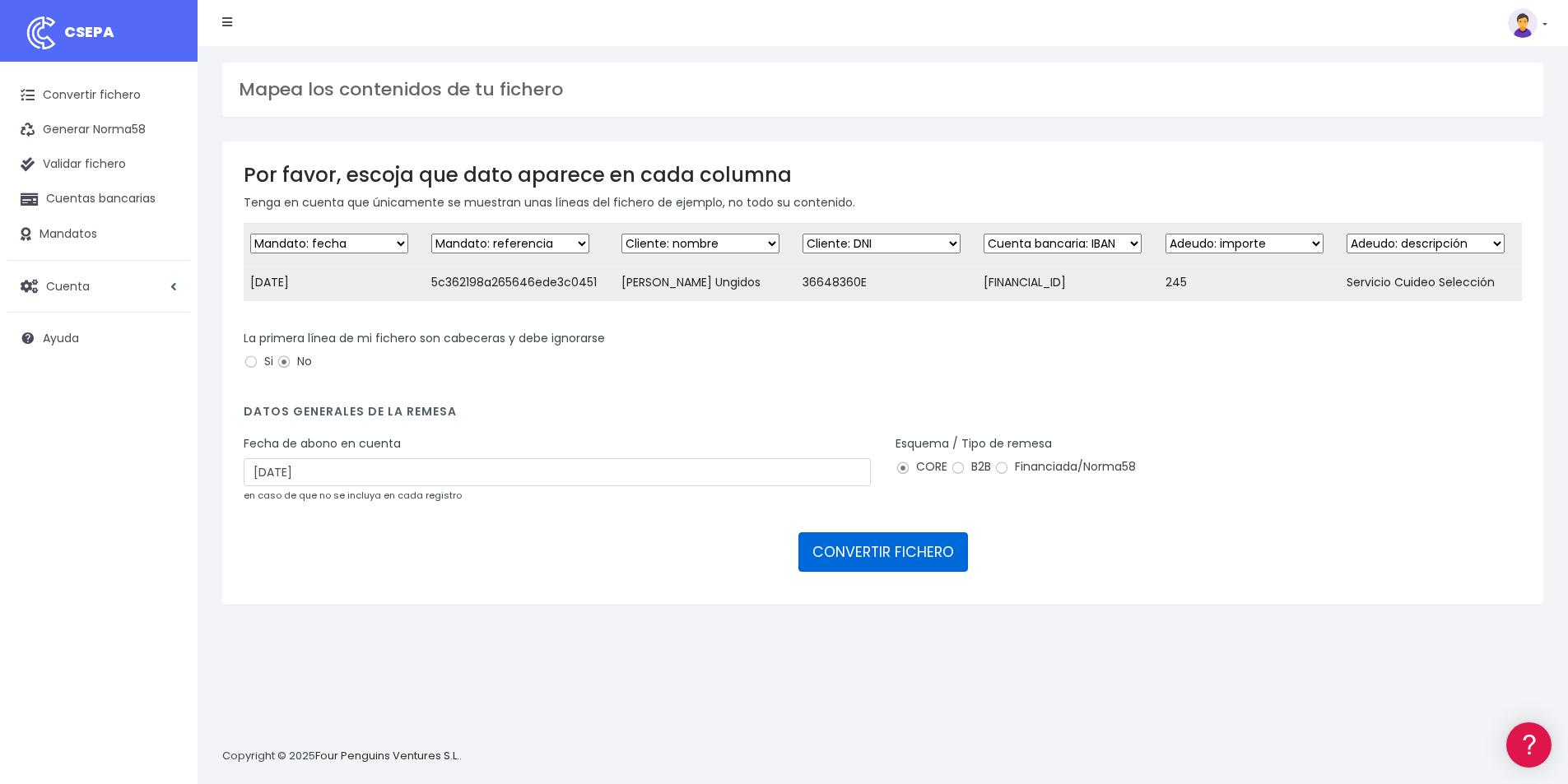
click at [876, 565] on button "CONVERTIR FICHERO" at bounding box center [883, 552] width 170 height 40
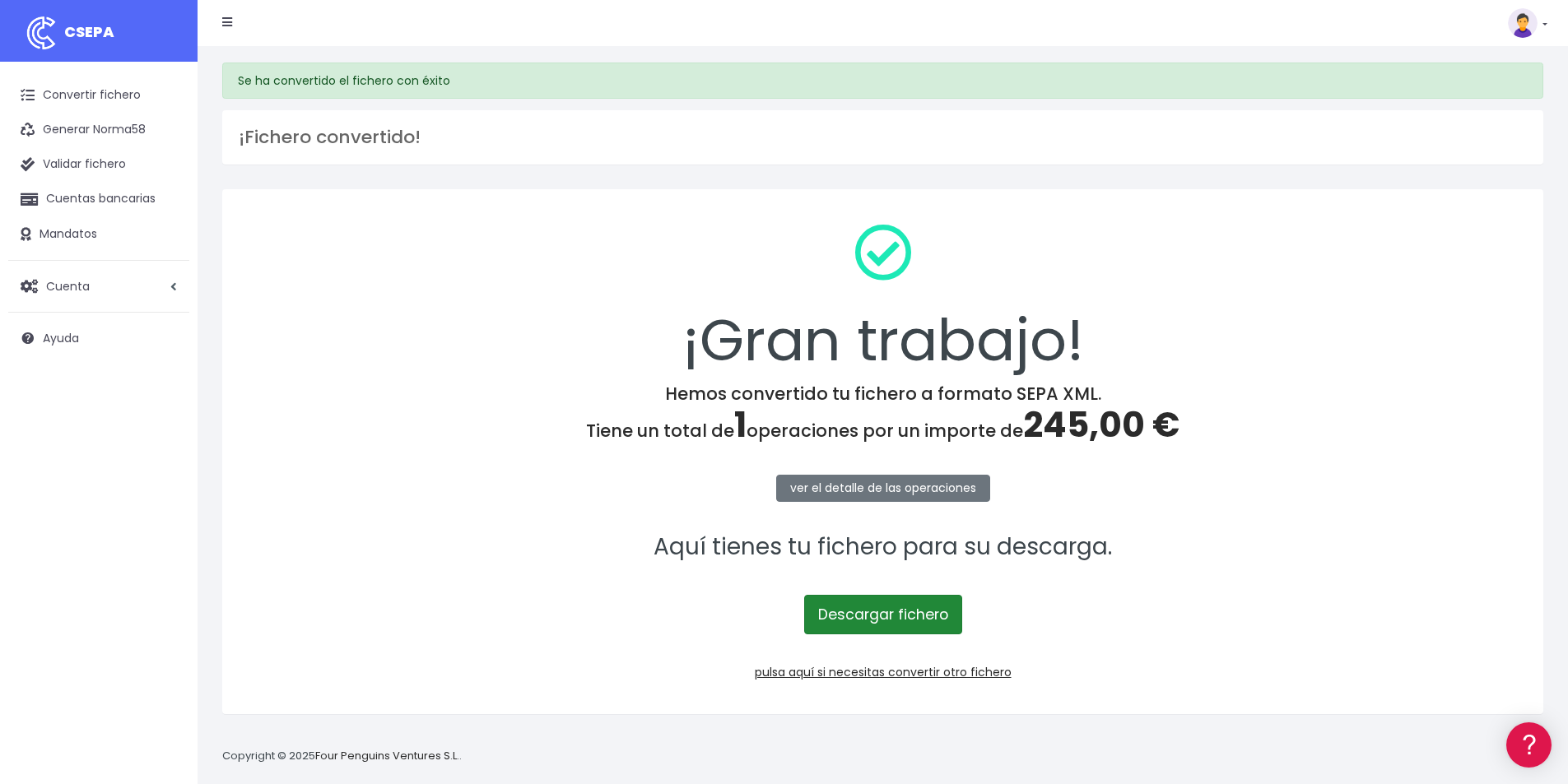
click at [879, 624] on link "Descargar fichero" at bounding box center [882, 614] width 158 height 40
